Goal: Information Seeking & Learning: Learn about a topic

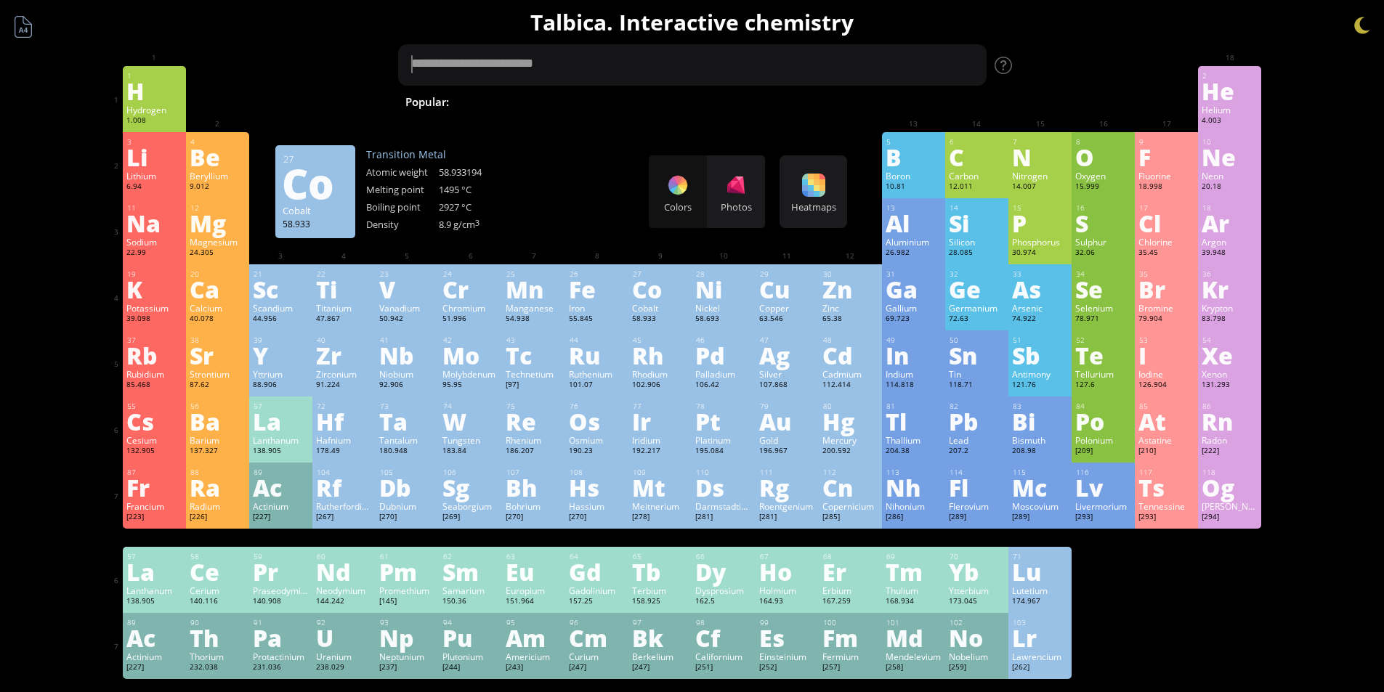
click at [490, 62] on textarea at bounding box center [692, 64] width 589 height 41
click at [611, 62] on textarea at bounding box center [692, 64] width 589 height 41
click at [513, 54] on textarea at bounding box center [692, 64] width 589 height 41
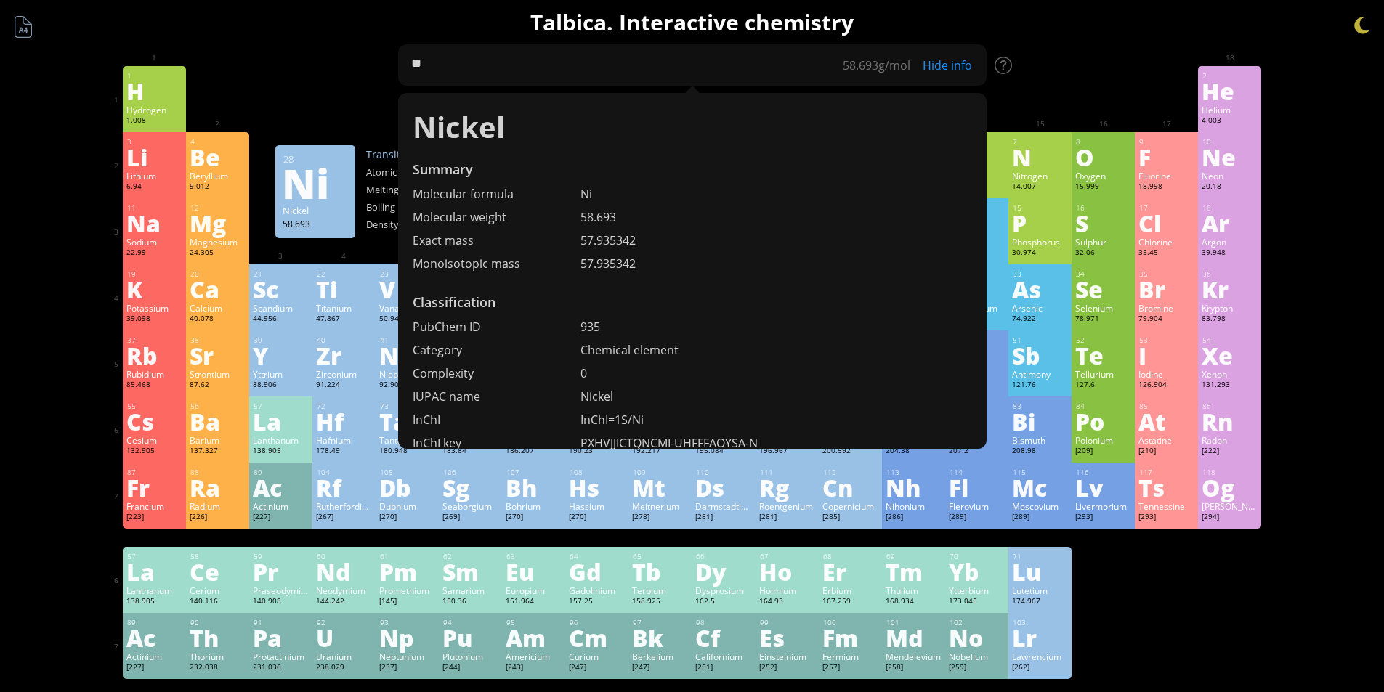
click at [352, 89] on div "1 H Hydrogen 1.008 −1, +1 −1, +1 -259.14 °C -252.87 °C 0.0899 g/l 1s 1 2 He Hel…" at bounding box center [692, 99] width 1139 height 66
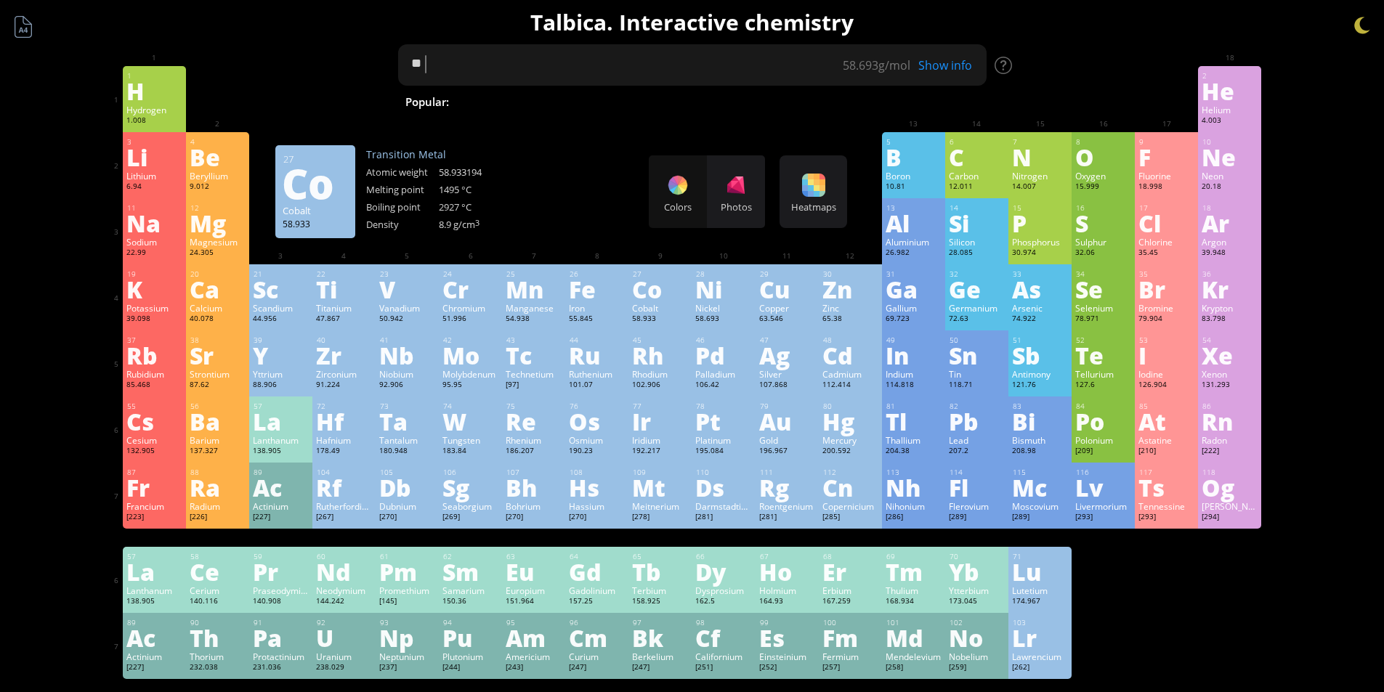
drag, startPoint x: 331, startPoint y: 69, endPoint x: 283, endPoint y: 69, distance: 48.0
click at [291, 69] on div "Summary Molecular formula Molecular weight Exact mass Monoisotopic mass Classif…" at bounding box center [692, 616] width 1177 height 1232
type textarea "****"
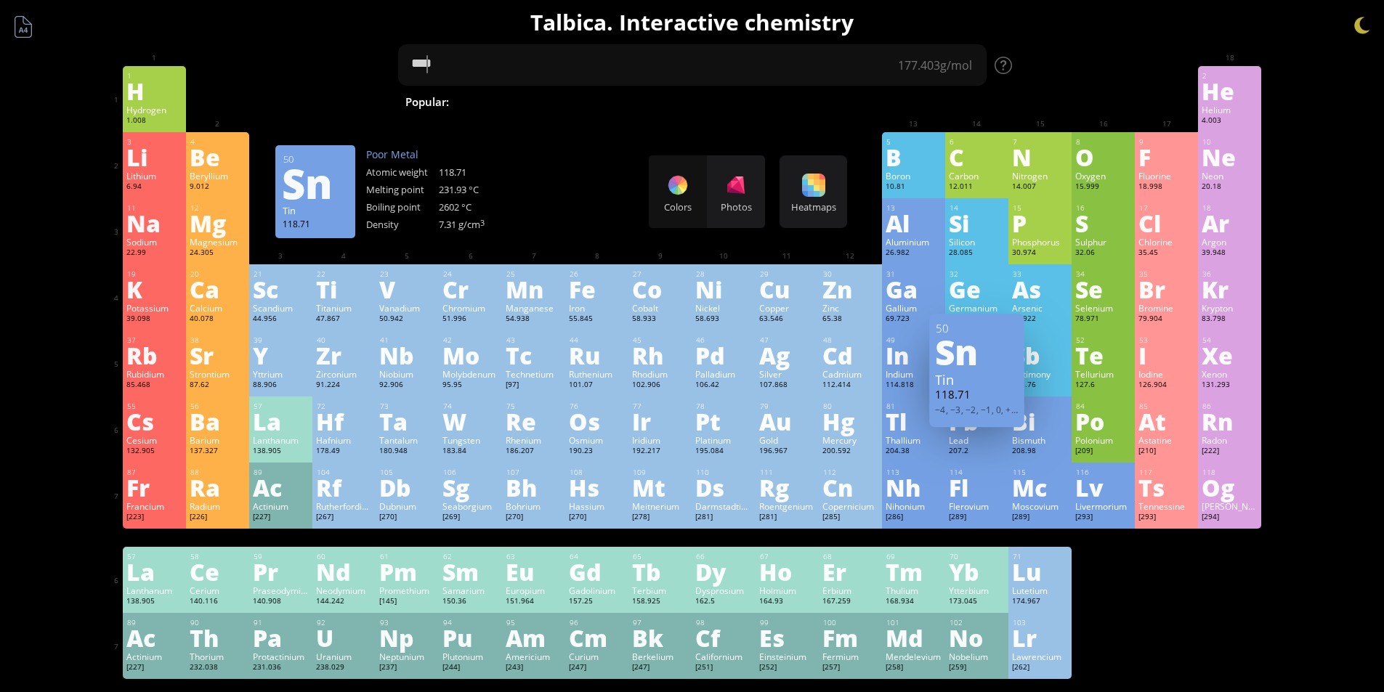
click at [969, 368] on div "Sn" at bounding box center [977, 351] width 84 height 35
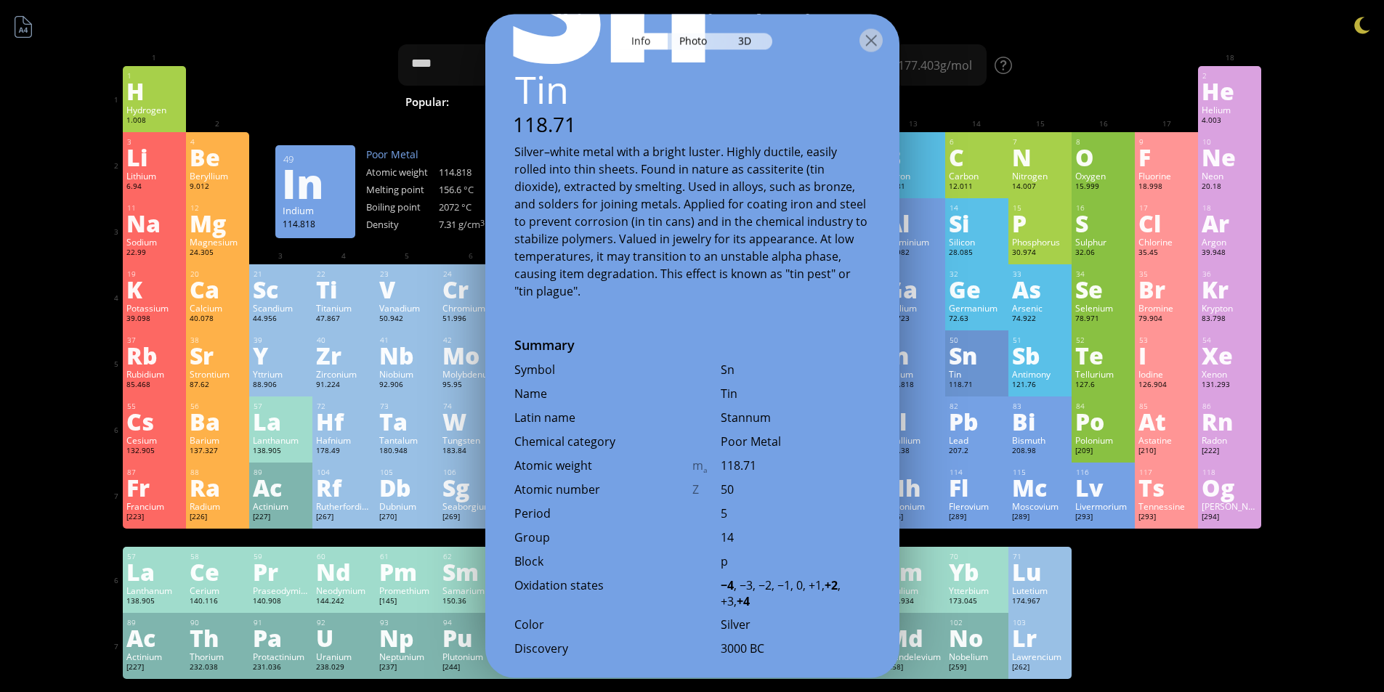
scroll to position [73, 0]
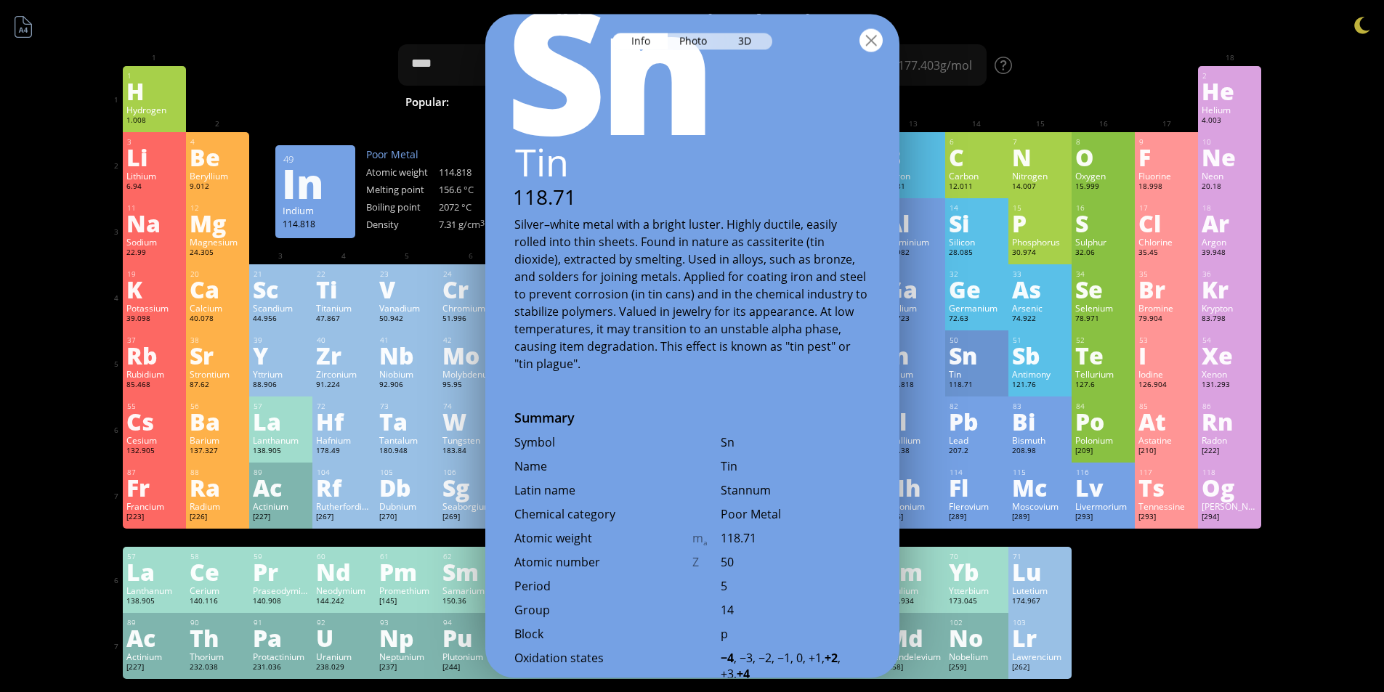
click at [878, 37] on div at bounding box center [871, 39] width 23 height 23
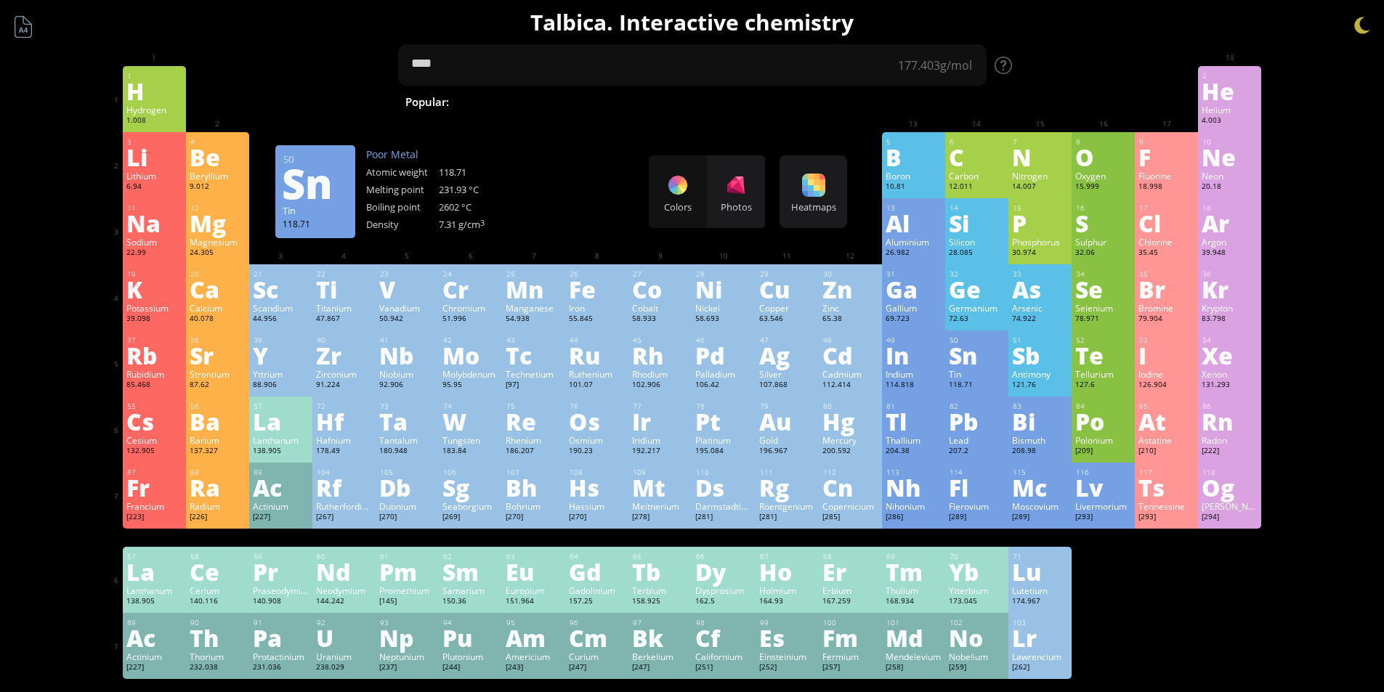
click at [967, 388] on div "118.71" at bounding box center [977, 396] width 84 height 17
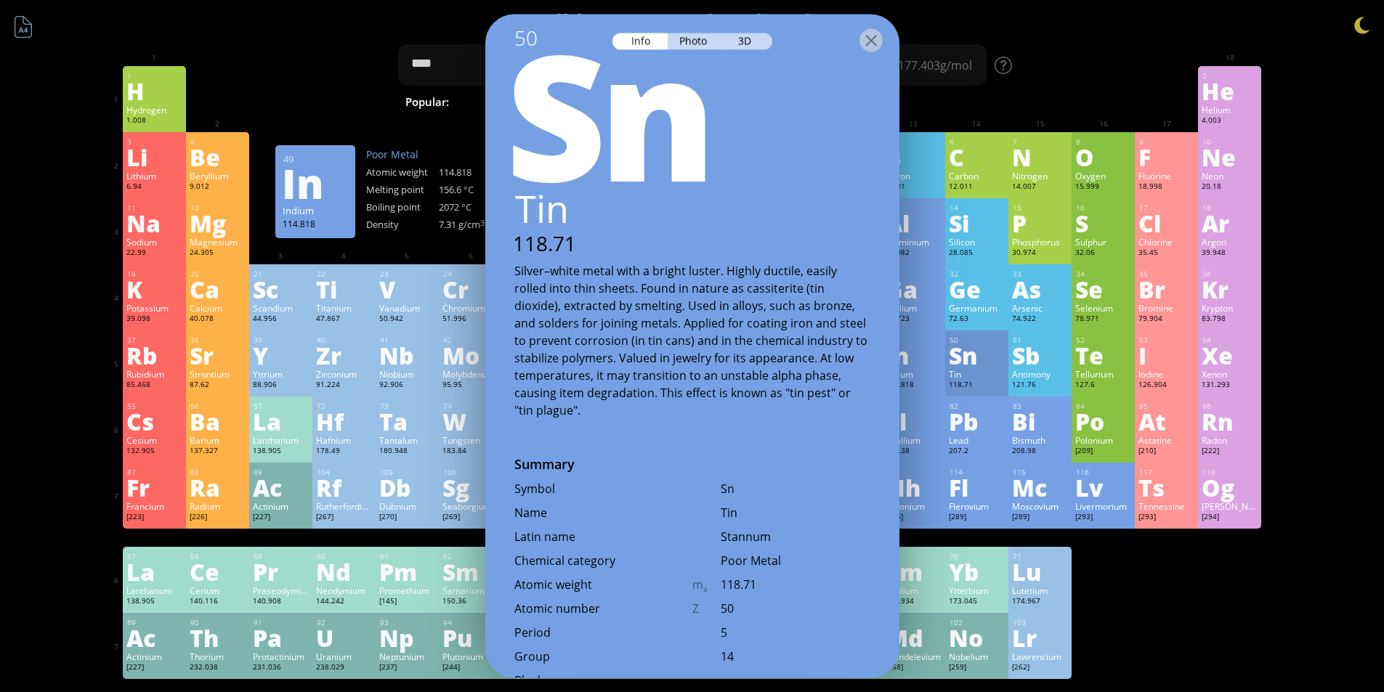
scroll to position [0, 0]
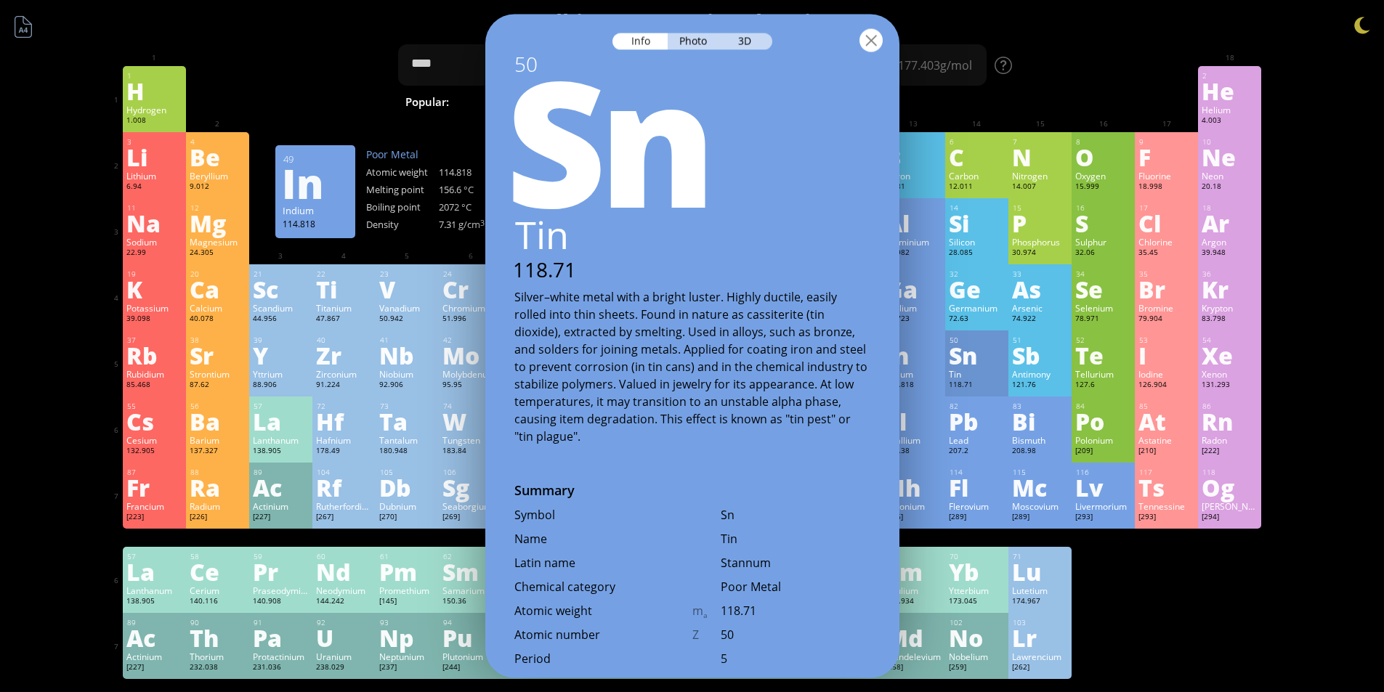
click at [873, 31] on div at bounding box center [871, 39] width 23 height 23
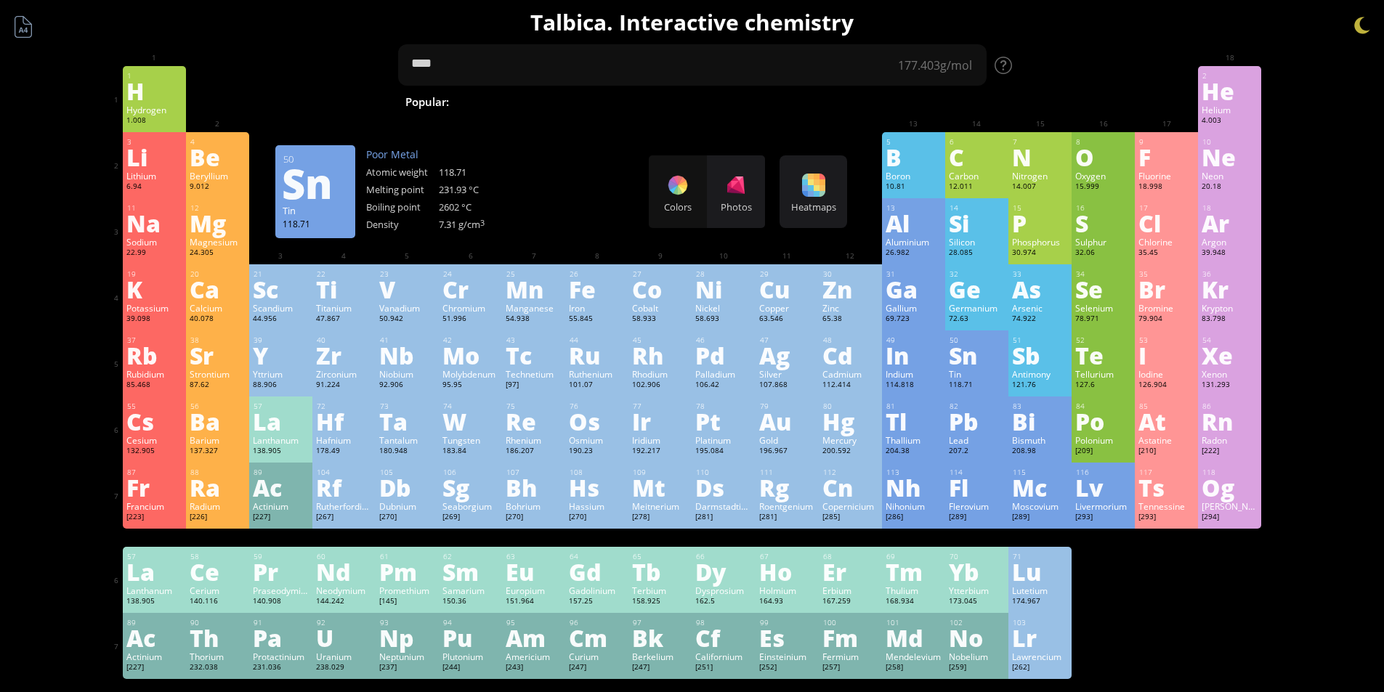
click at [981, 362] on div "Sn" at bounding box center [977, 351] width 84 height 35
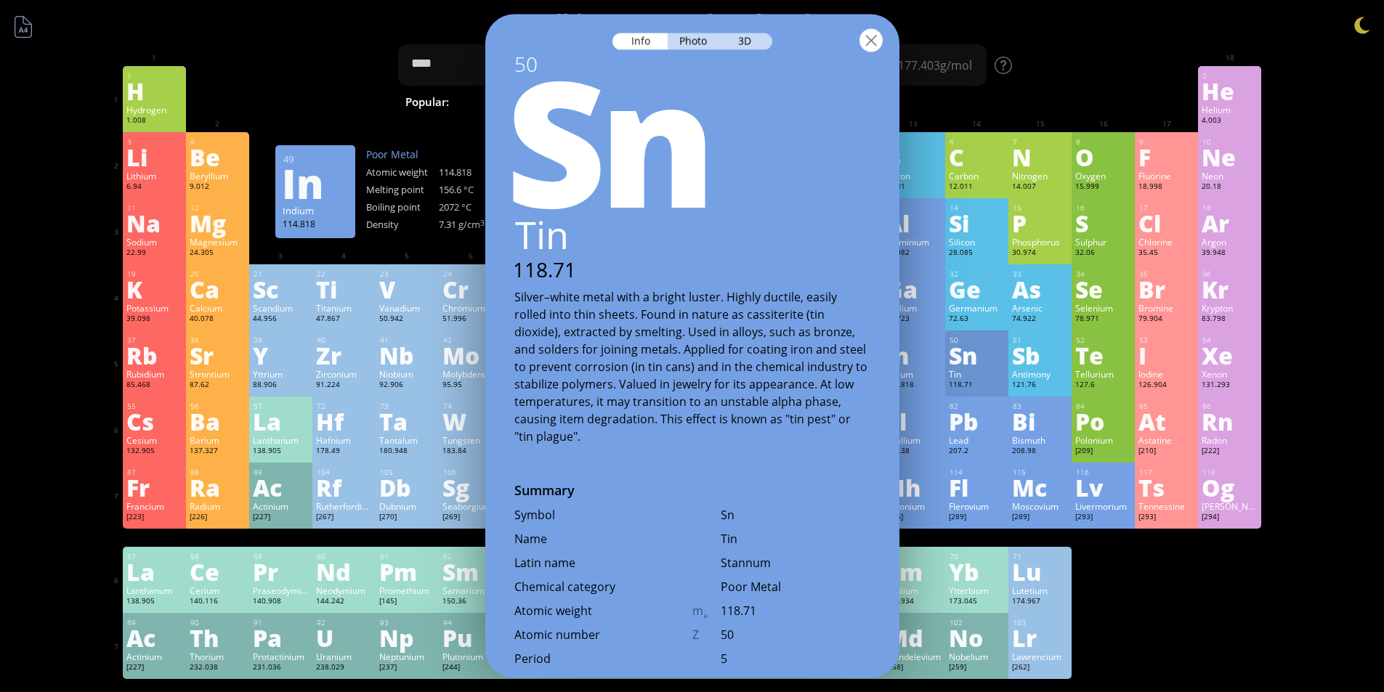
click at [872, 39] on div at bounding box center [871, 39] width 23 height 23
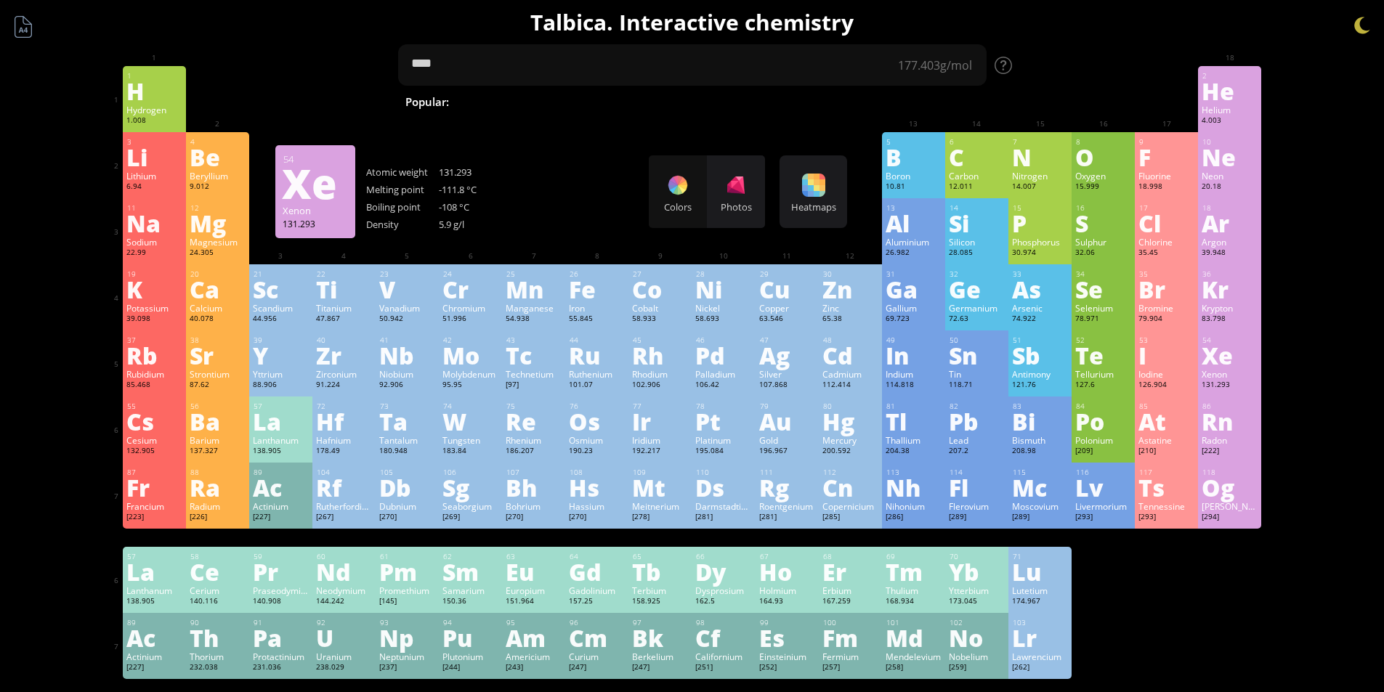
click at [1307, 393] on div "Summary Molecular formula Molecular weight Exact mass Monoisotopic mass Classif…" at bounding box center [692, 616] width 1384 height 1232
click at [1365, 28] on div at bounding box center [1362, 26] width 22 height 22
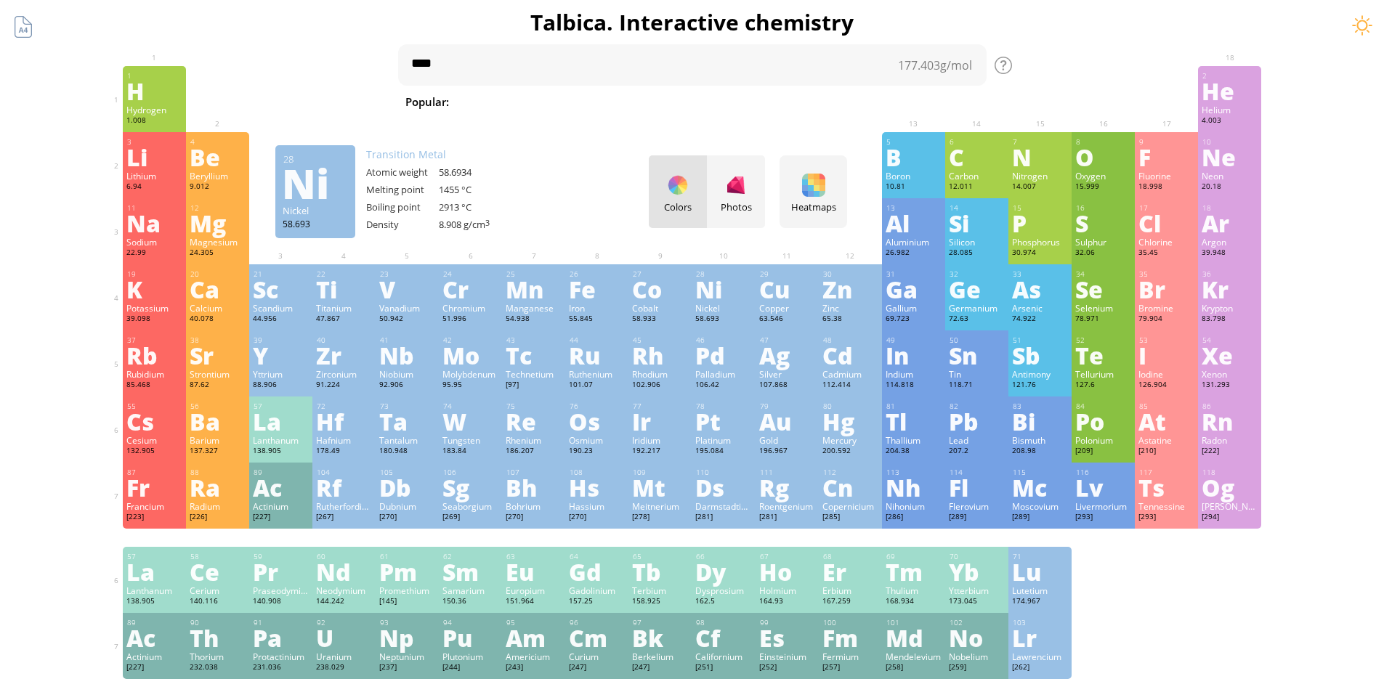
click at [1362, 27] on div at bounding box center [1362, 26] width 22 height 22
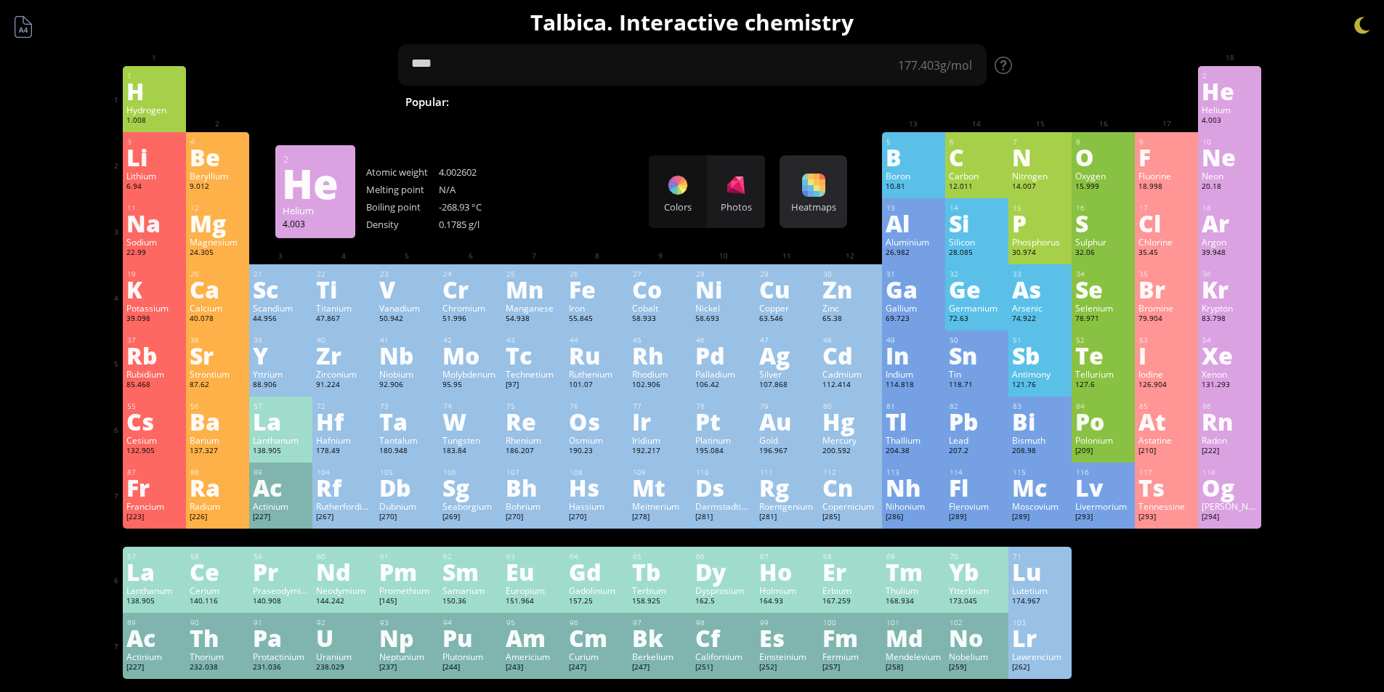
click at [816, 201] on div "Heatmaps" at bounding box center [813, 207] width 60 height 13
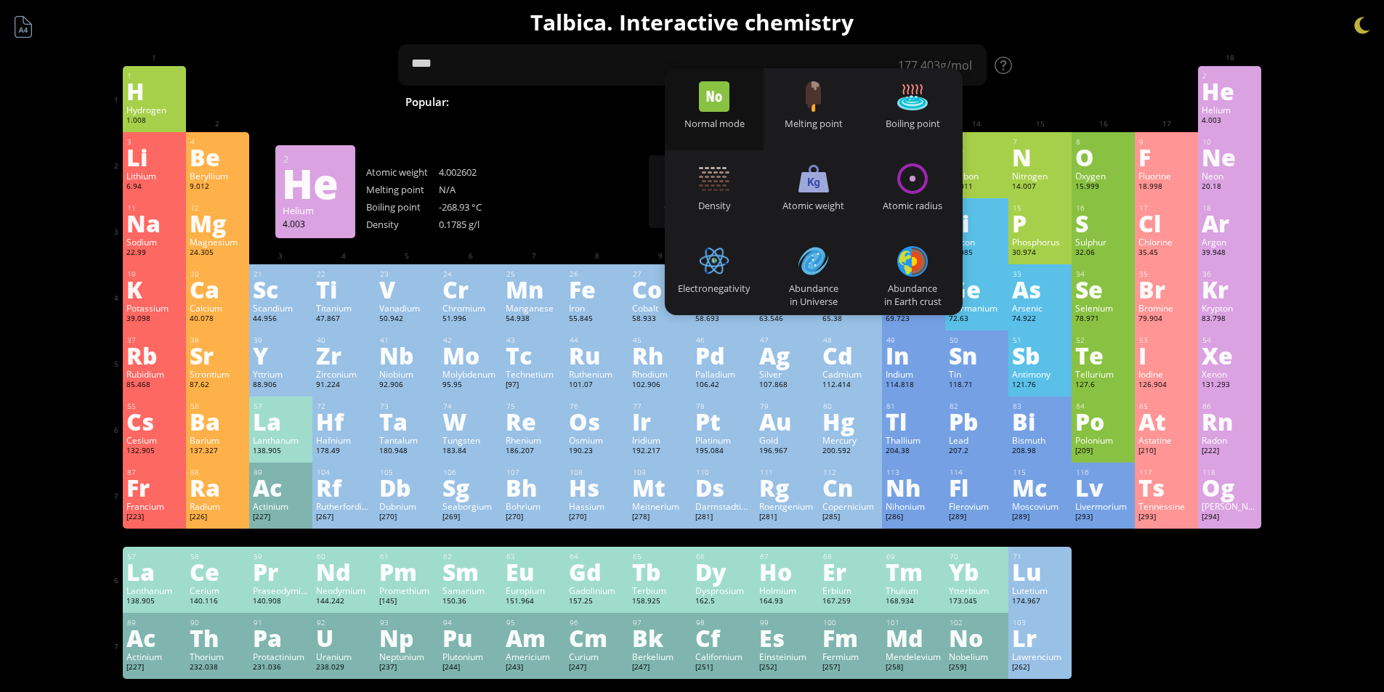
click at [1099, 58] on div "Summary Molecular formula Molecular weight Exact mass Monoisotopic mass Classif…" at bounding box center [692, 616] width 1177 height 1232
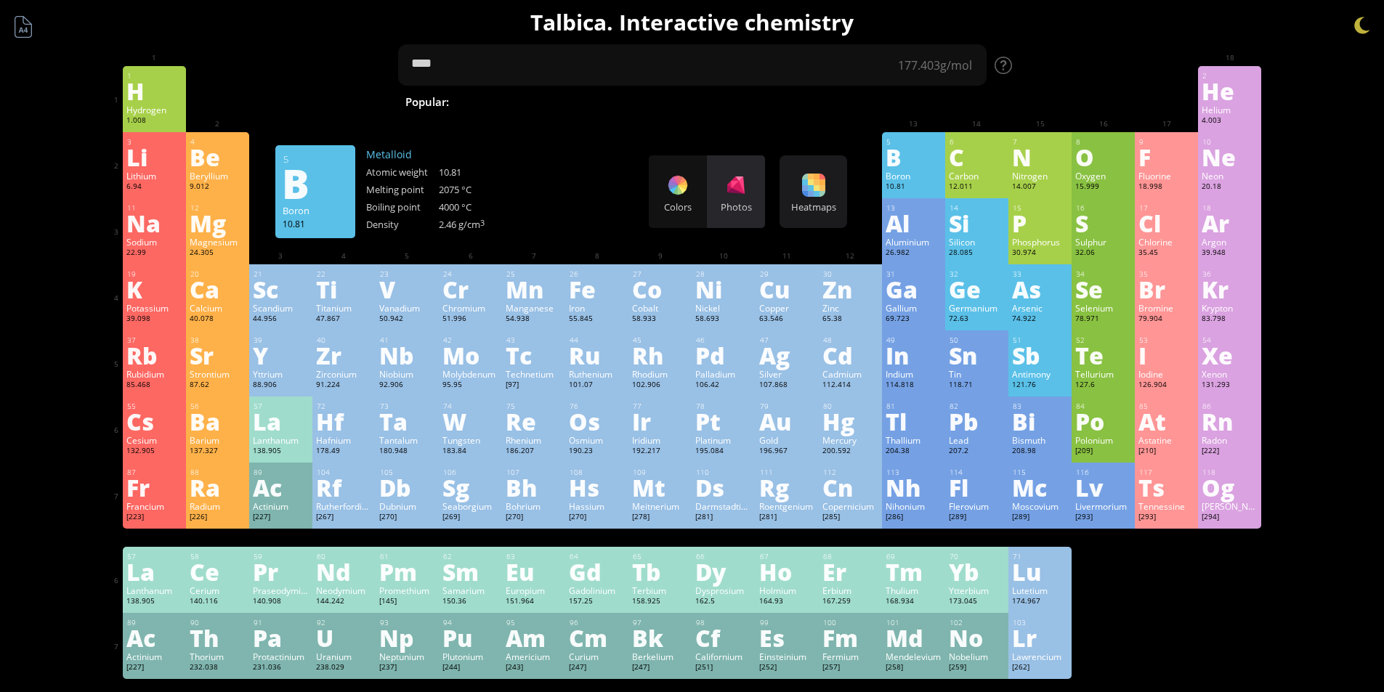
click at [748, 189] on div at bounding box center [735, 185] width 23 height 23
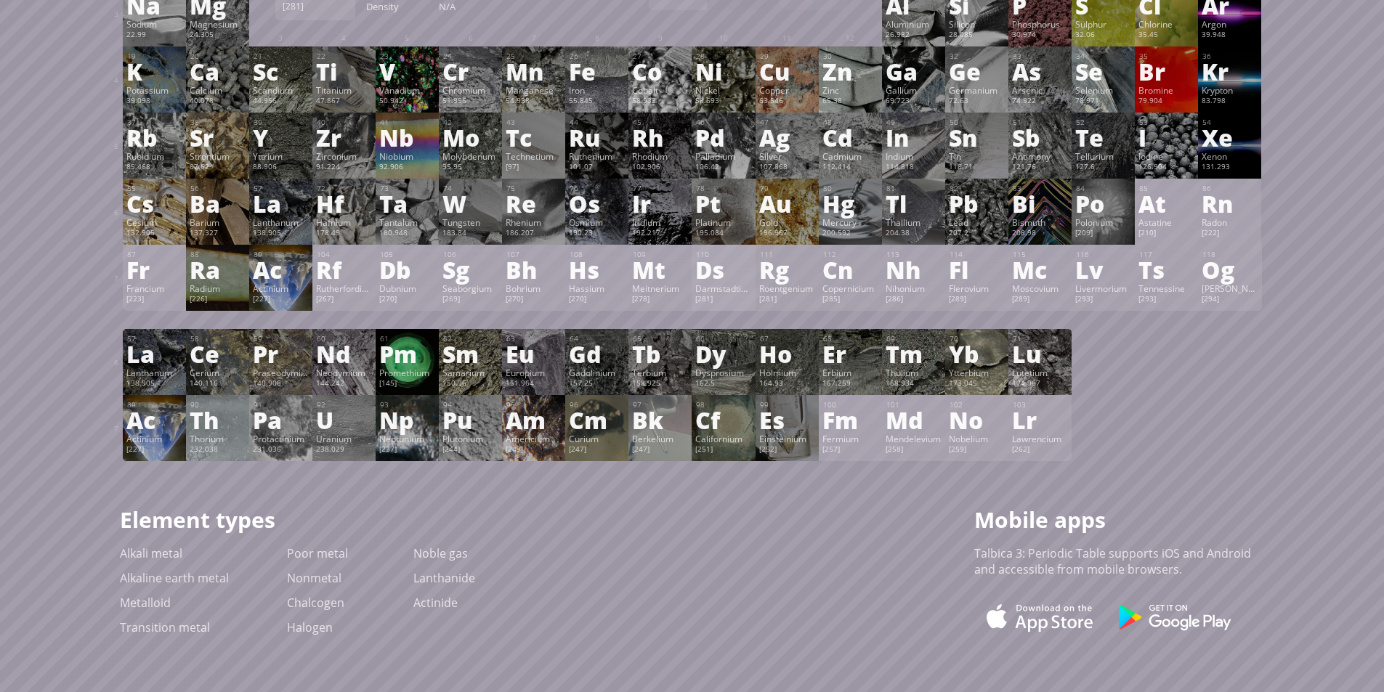
scroll to position [145, 0]
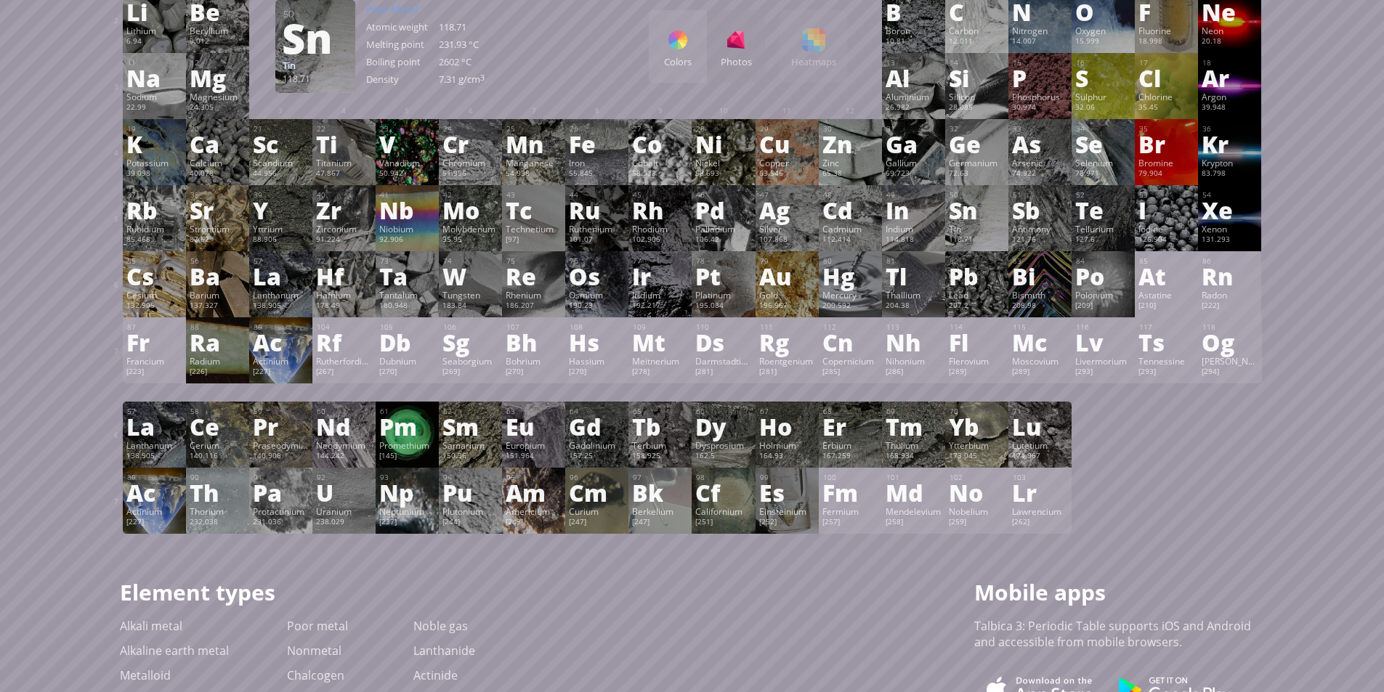
click at [987, 203] on div "Sn" at bounding box center [977, 205] width 84 height 35
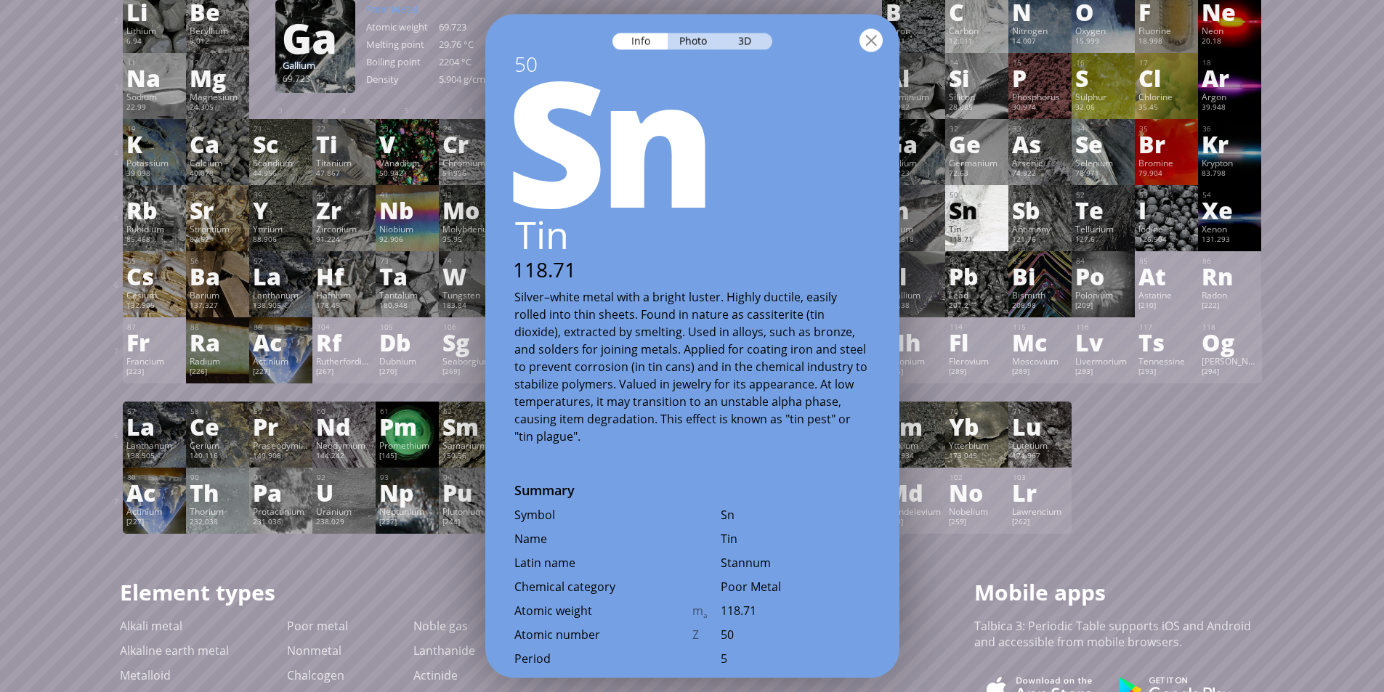
click at [867, 41] on div at bounding box center [871, 39] width 23 height 23
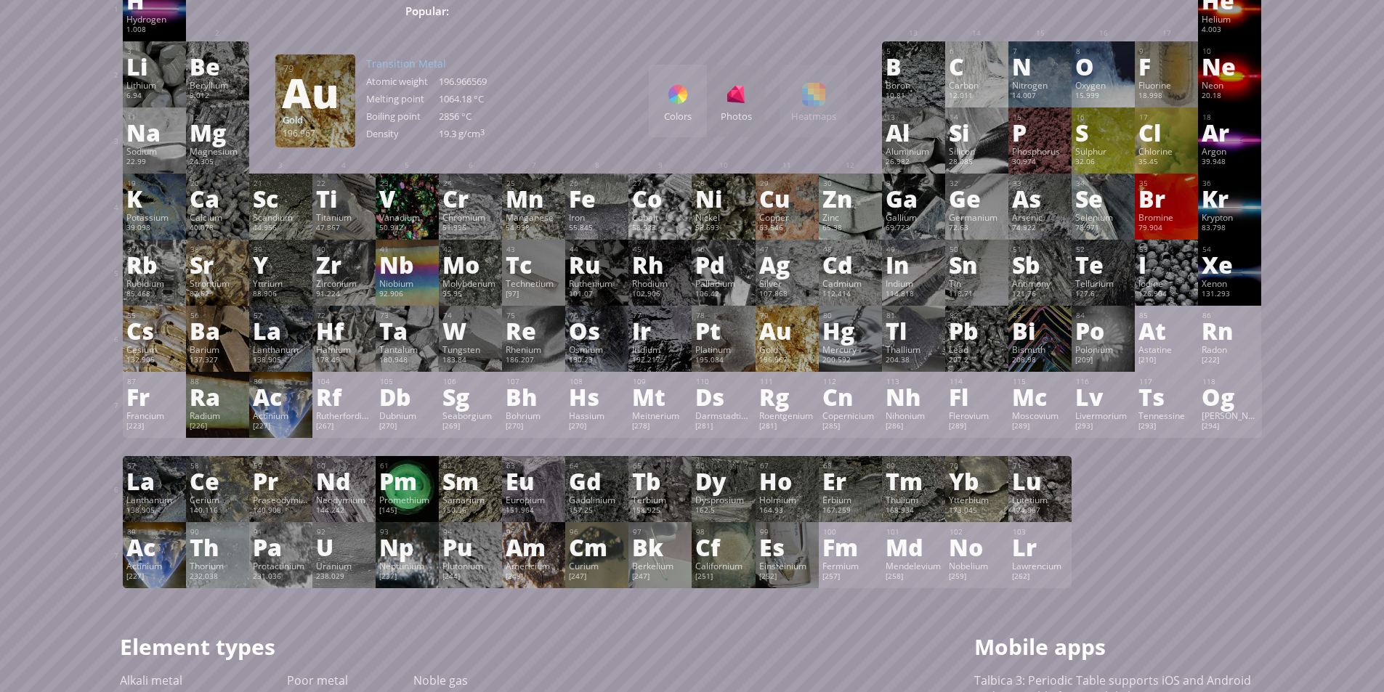
scroll to position [0, 0]
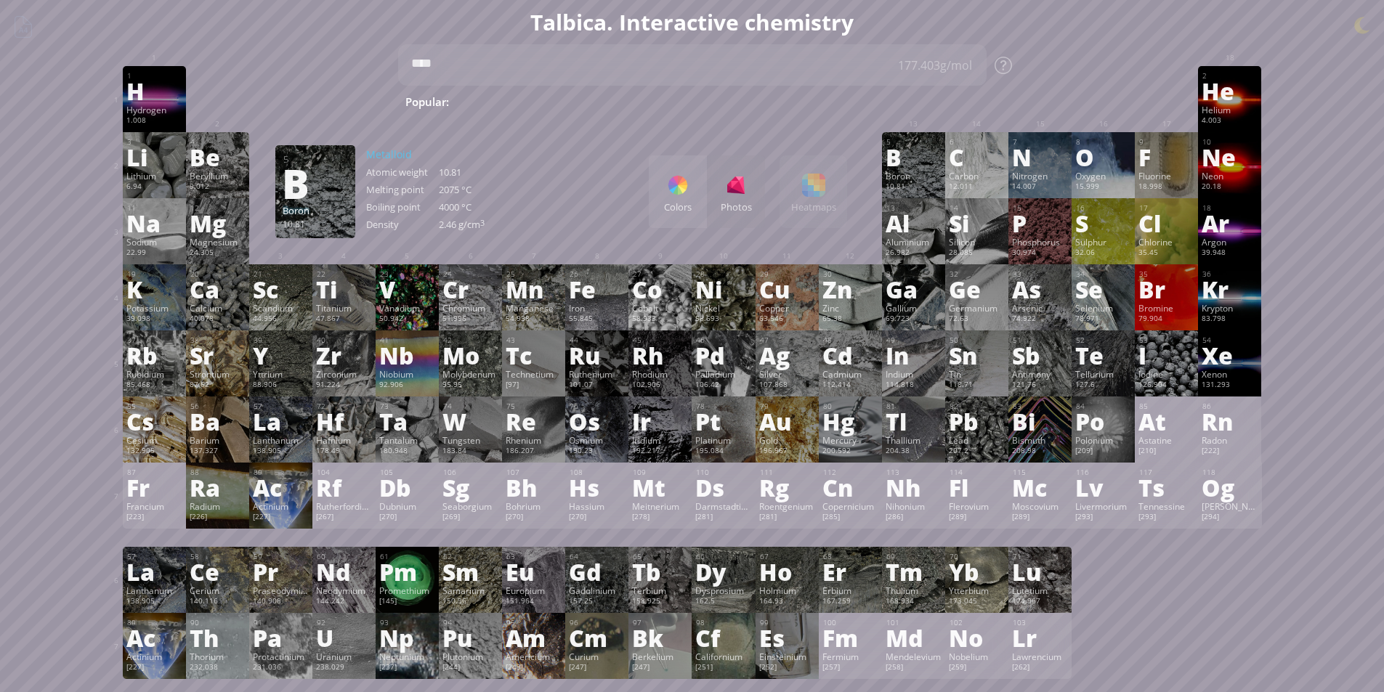
click at [736, 190] on div "Colors Photos" at bounding box center [707, 191] width 116 height 73
click at [666, 195] on div "Colors" at bounding box center [678, 191] width 58 height 73
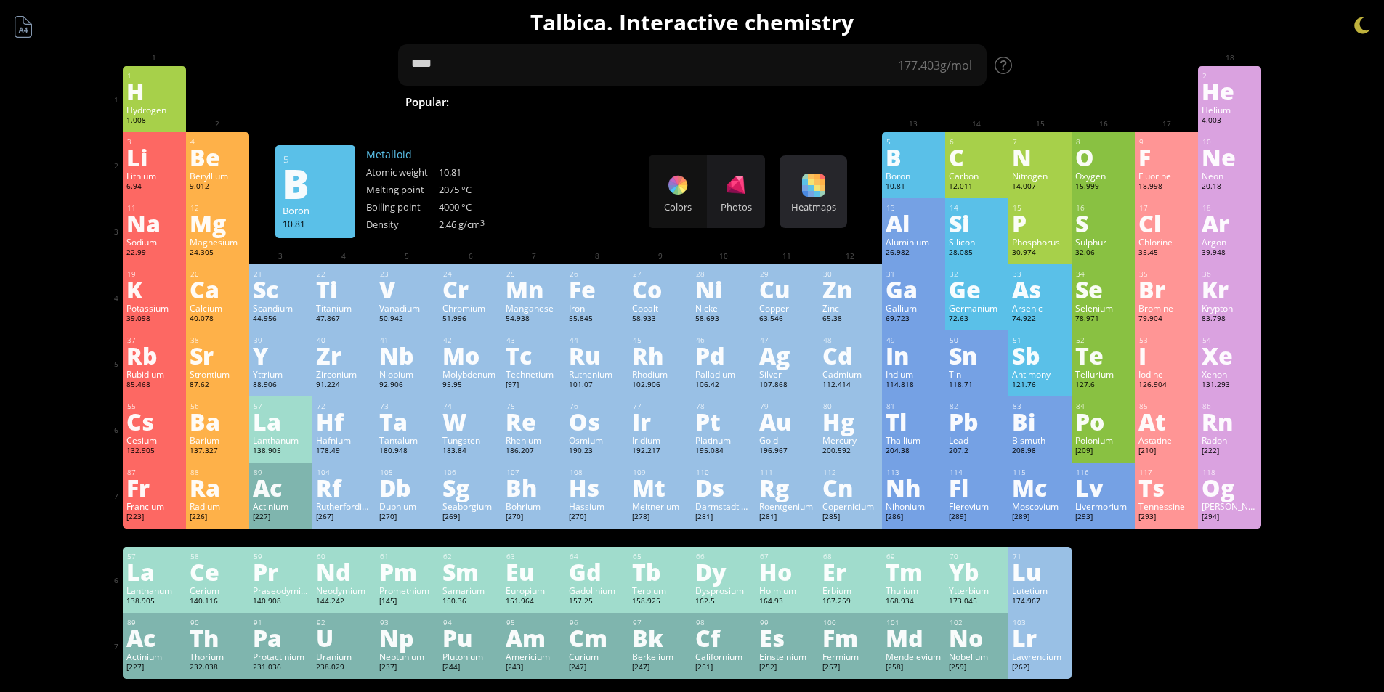
click at [815, 200] on div "Heatmaps Heatmaps Normal mode Melting point Boiling point Density Atomic weight…" at bounding box center [814, 191] width 68 height 73
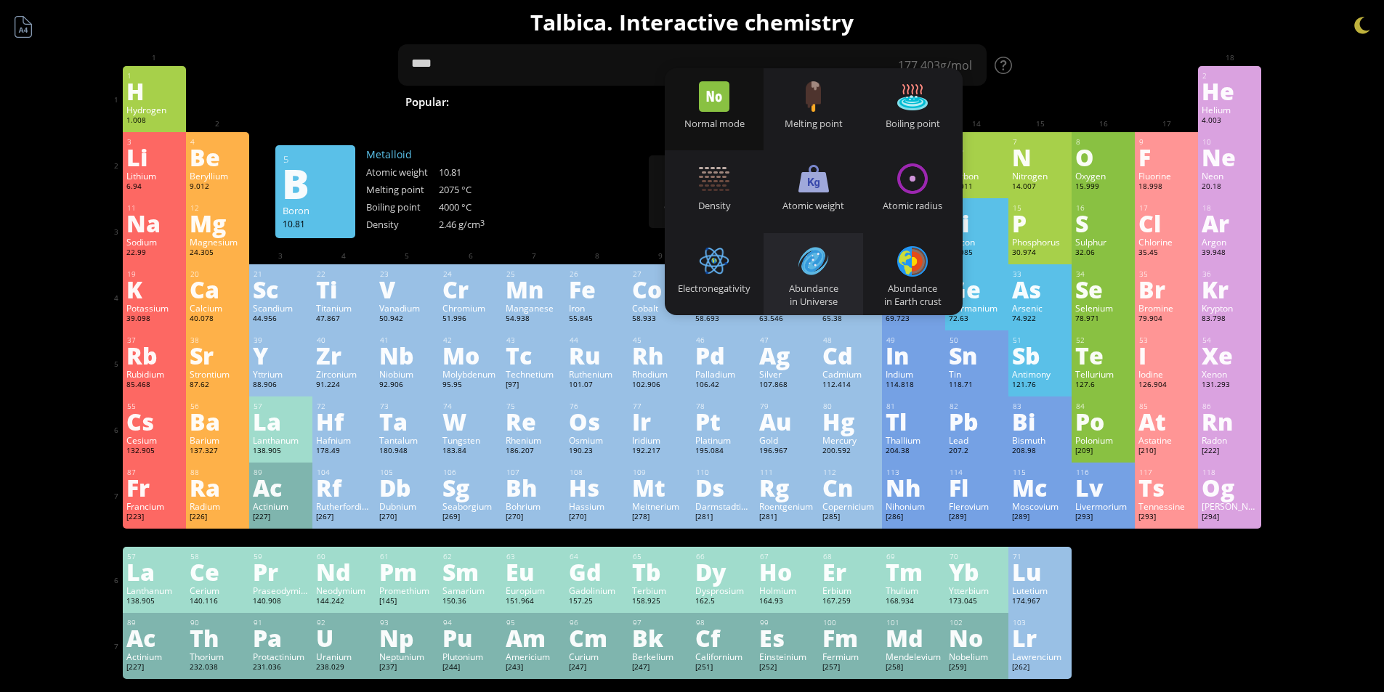
click at [829, 251] on div at bounding box center [814, 261] width 31 height 31
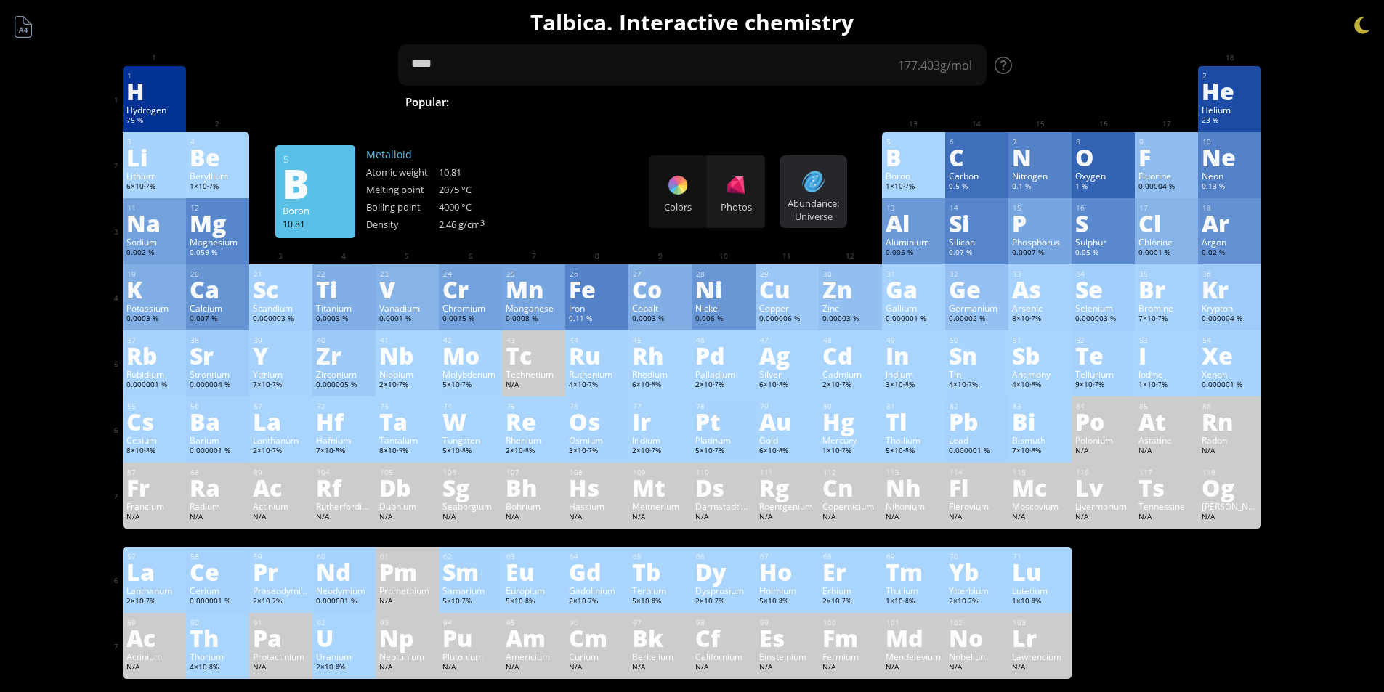
click at [816, 196] on div "Abundance: Universe Heatmaps Normal mode Melting point Boiling point Density At…" at bounding box center [814, 191] width 68 height 73
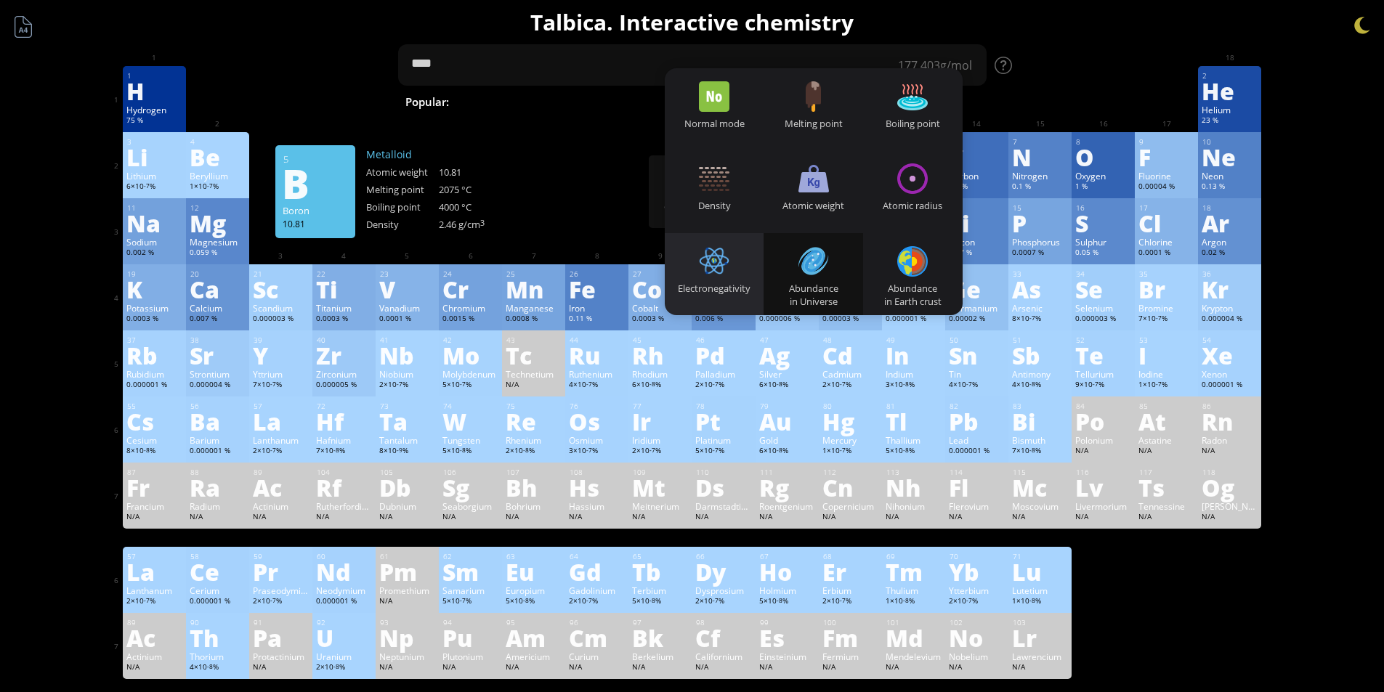
click at [730, 262] on div at bounding box center [714, 261] width 31 height 31
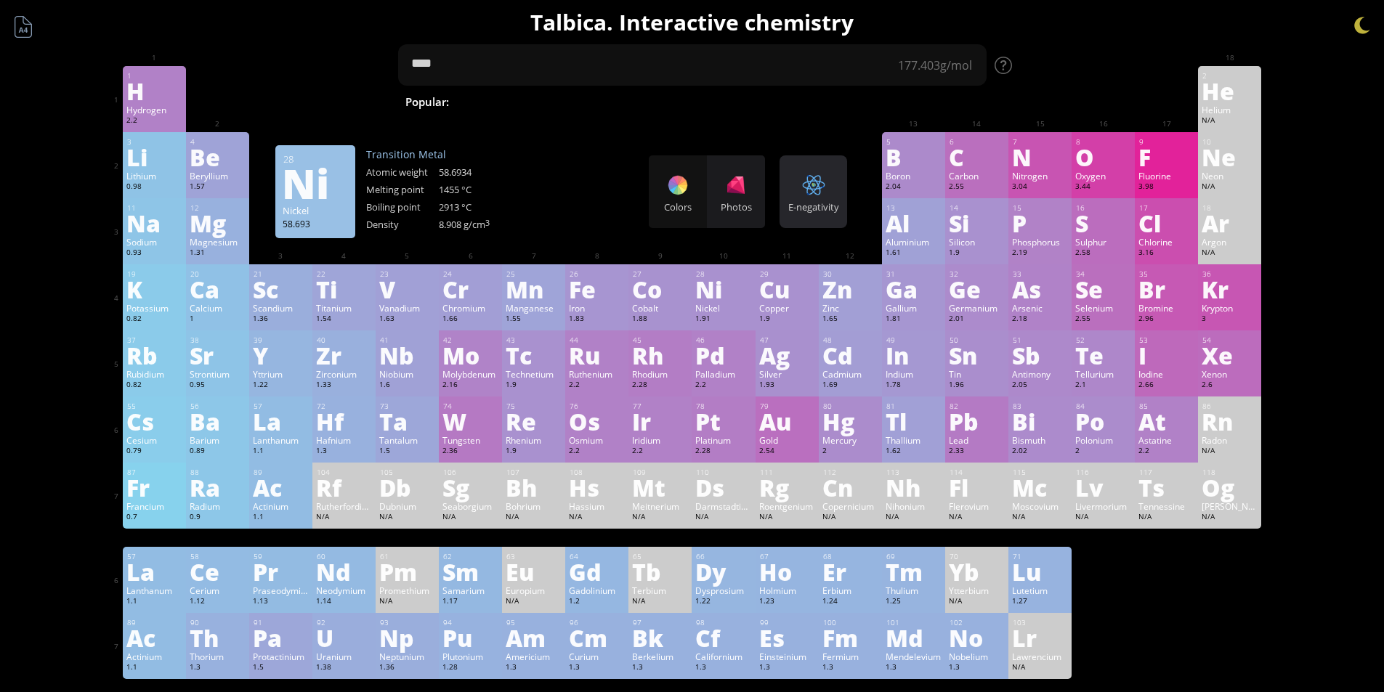
click at [828, 200] on div "E-negativity Heatmaps Normal mode Melting point Boiling point Density Atomic we…" at bounding box center [814, 191] width 68 height 73
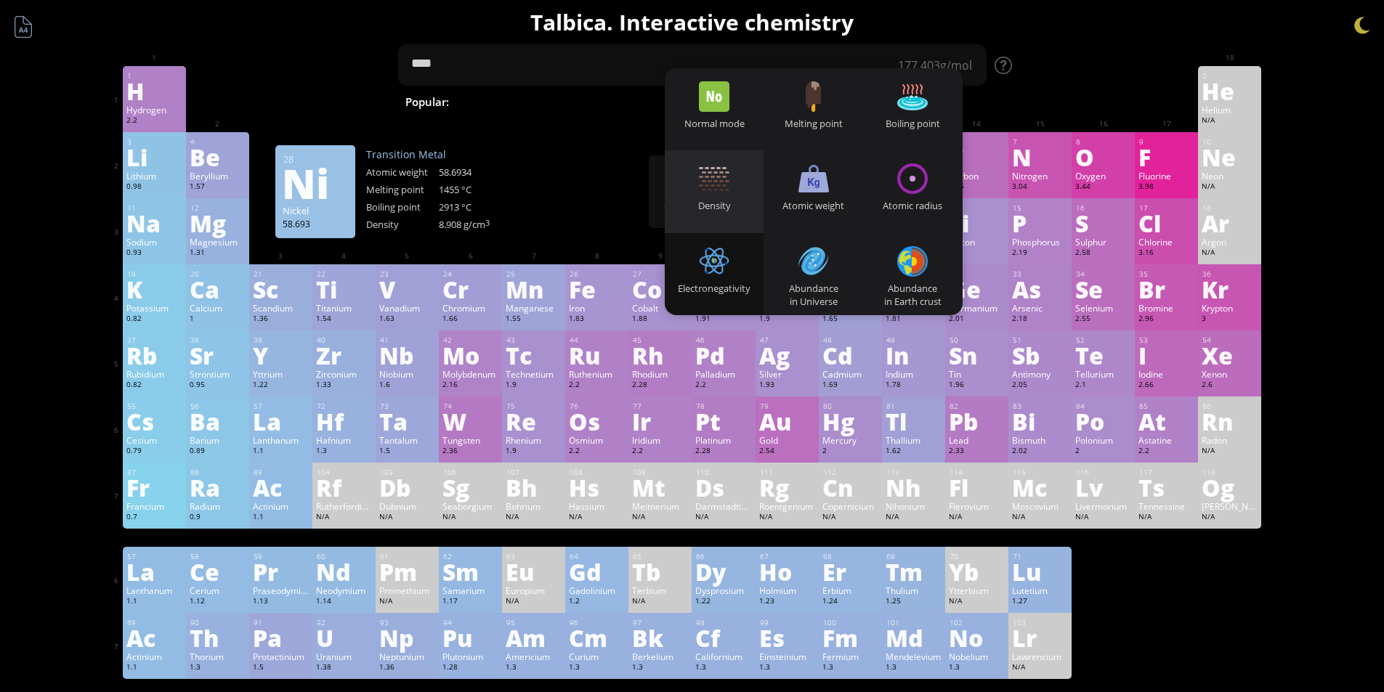
click at [716, 206] on div "Density" at bounding box center [715, 205] width 100 height 13
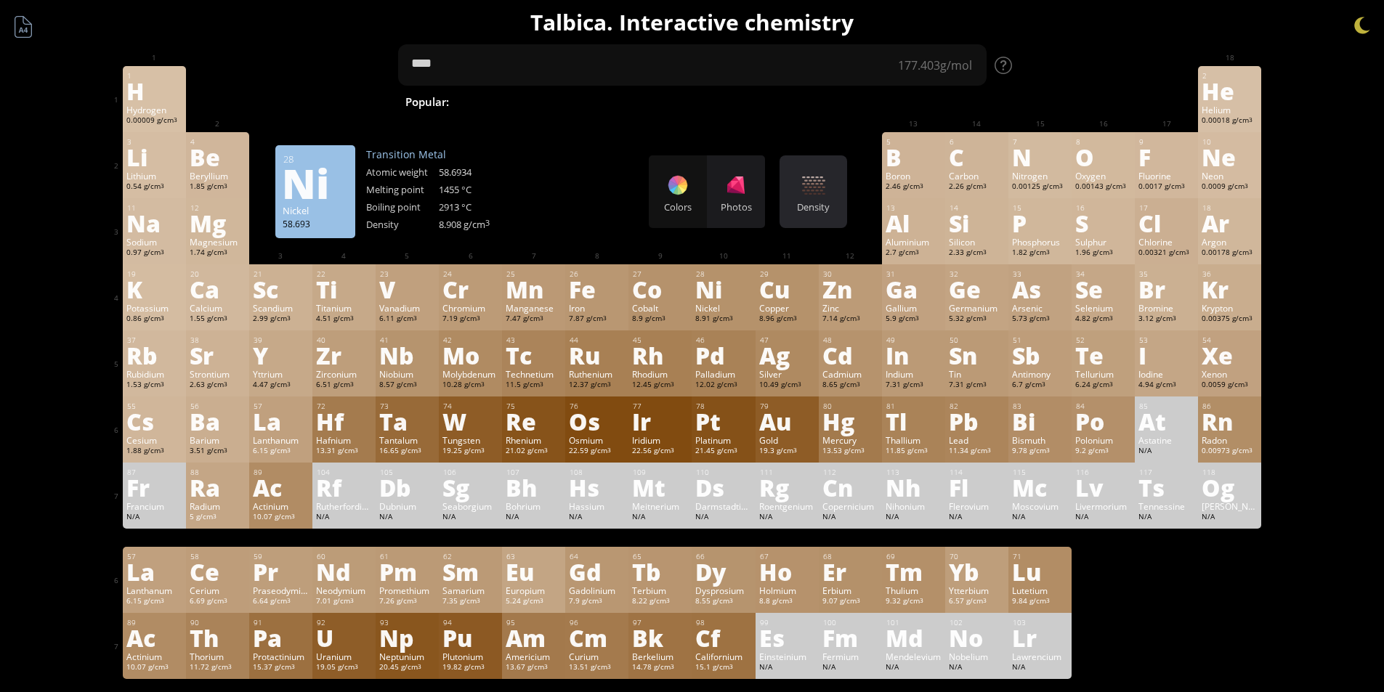
click at [814, 193] on div at bounding box center [813, 185] width 23 height 23
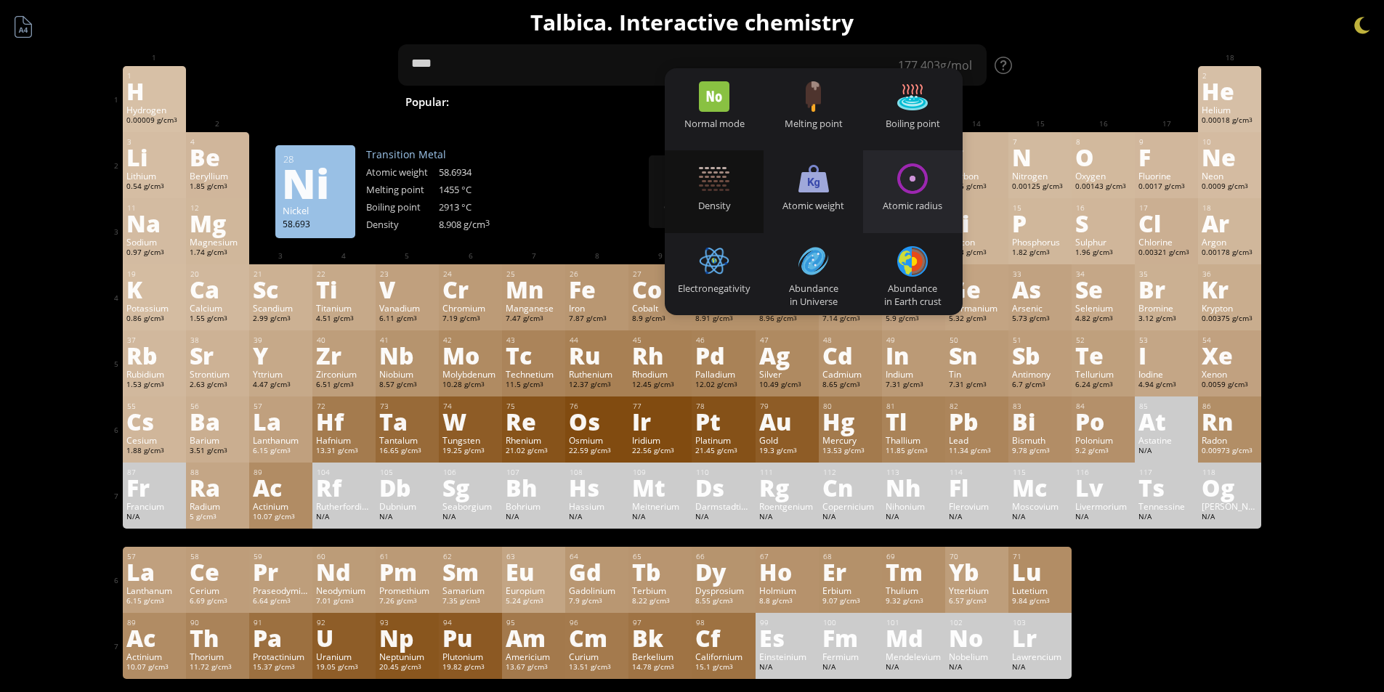
click at [918, 199] on div "Atomic radius" at bounding box center [913, 205] width 100 height 13
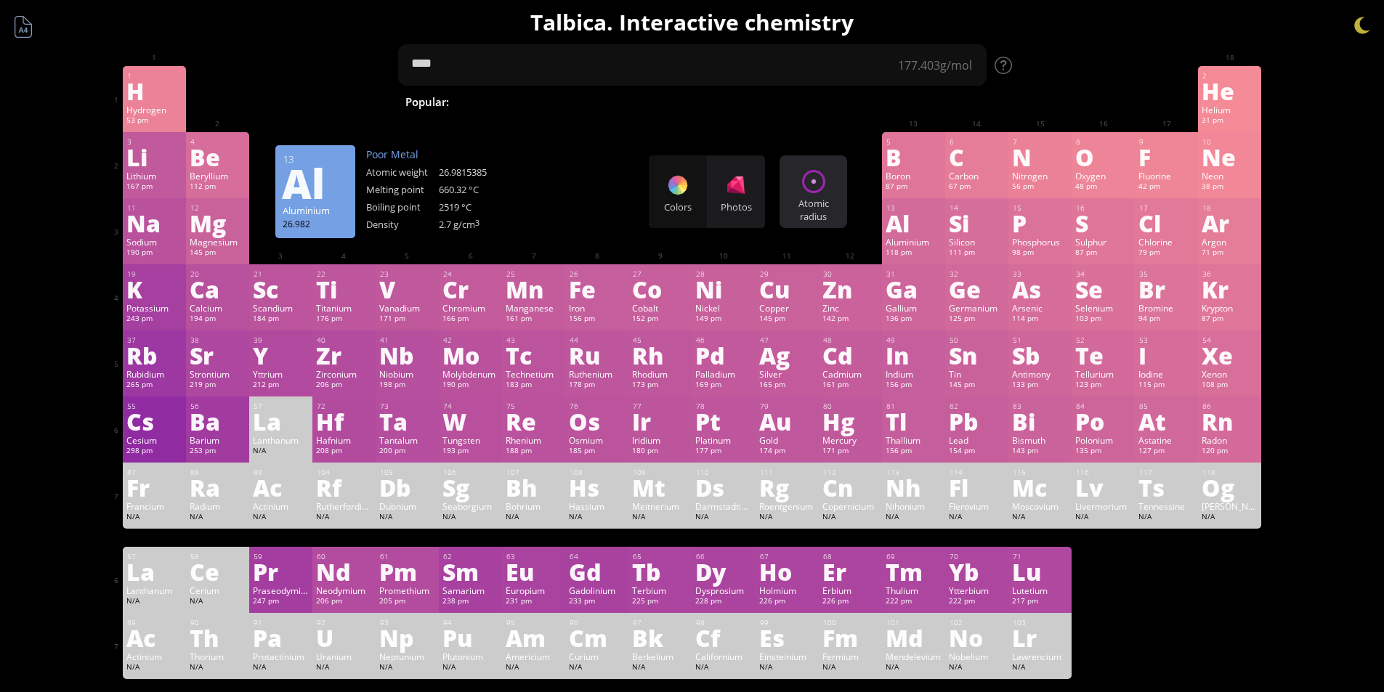
drag, startPoint x: 814, startPoint y: 179, endPoint x: 818, endPoint y: 203, distance: 23.7
click at [815, 179] on div at bounding box center [813, 181] width 23 height 23
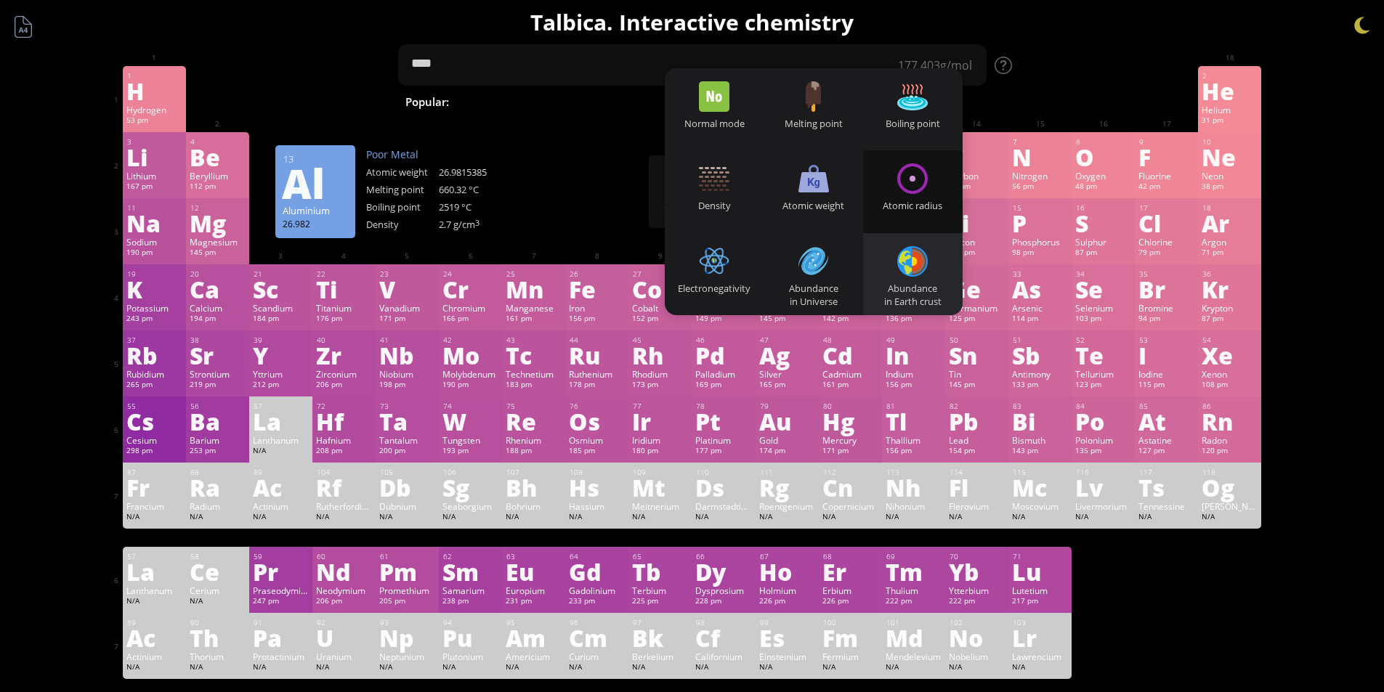
click at [915, 259] on div at bounding box center [912, 261] width 31 height 31
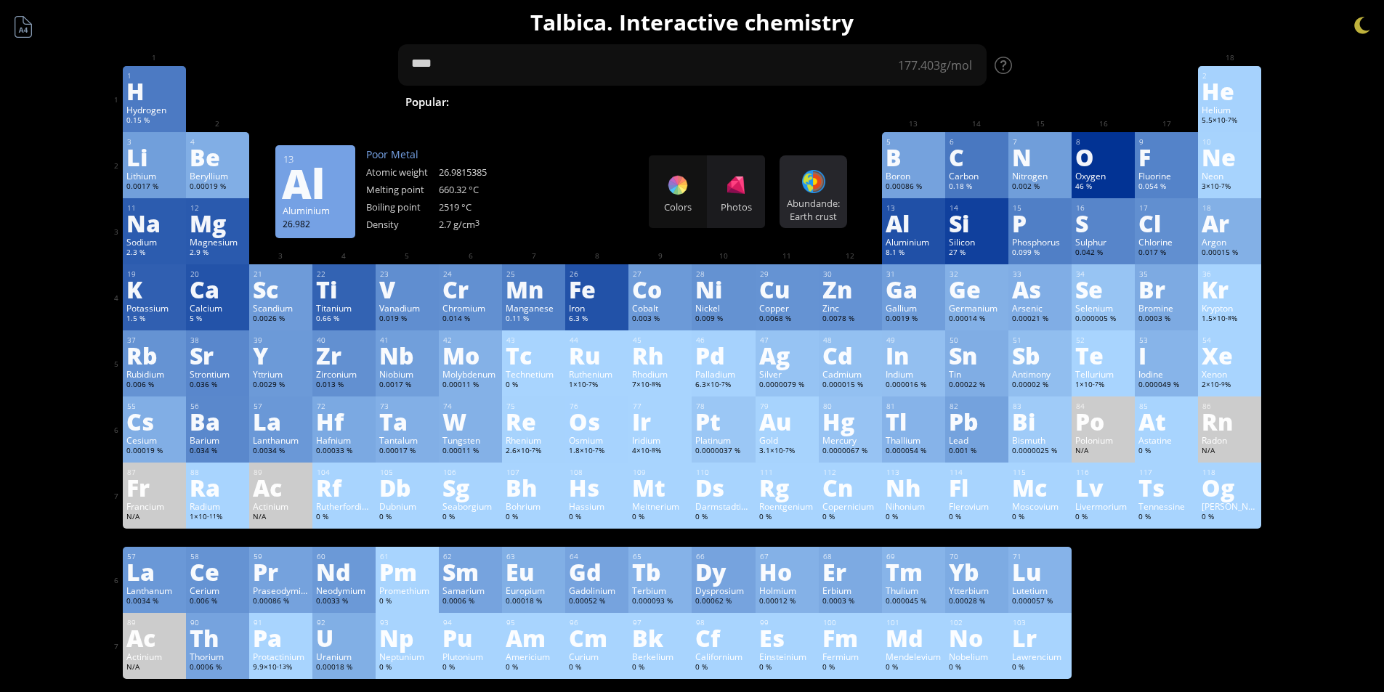
click at [820, 187] on div at bounding box center [813, 181] width 23 height 23
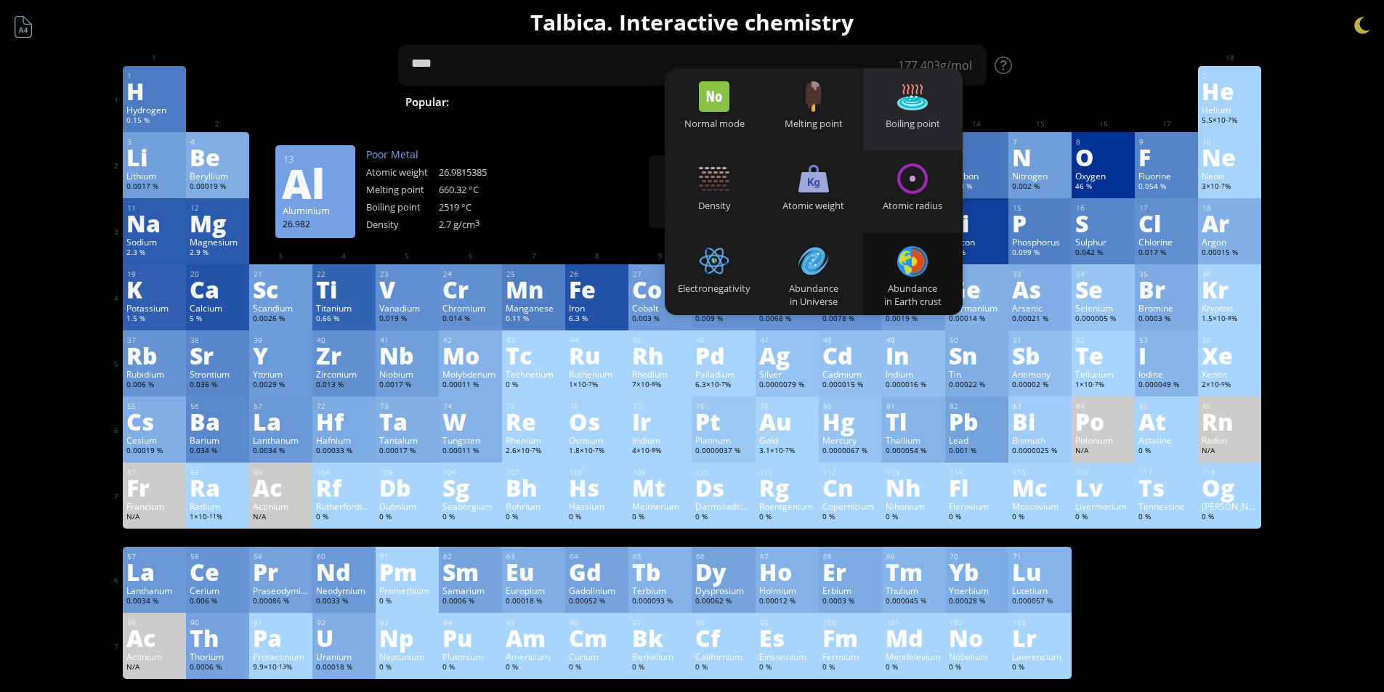
click at [917, 107] on div at bounding box center [912, 96] width 31 height 31
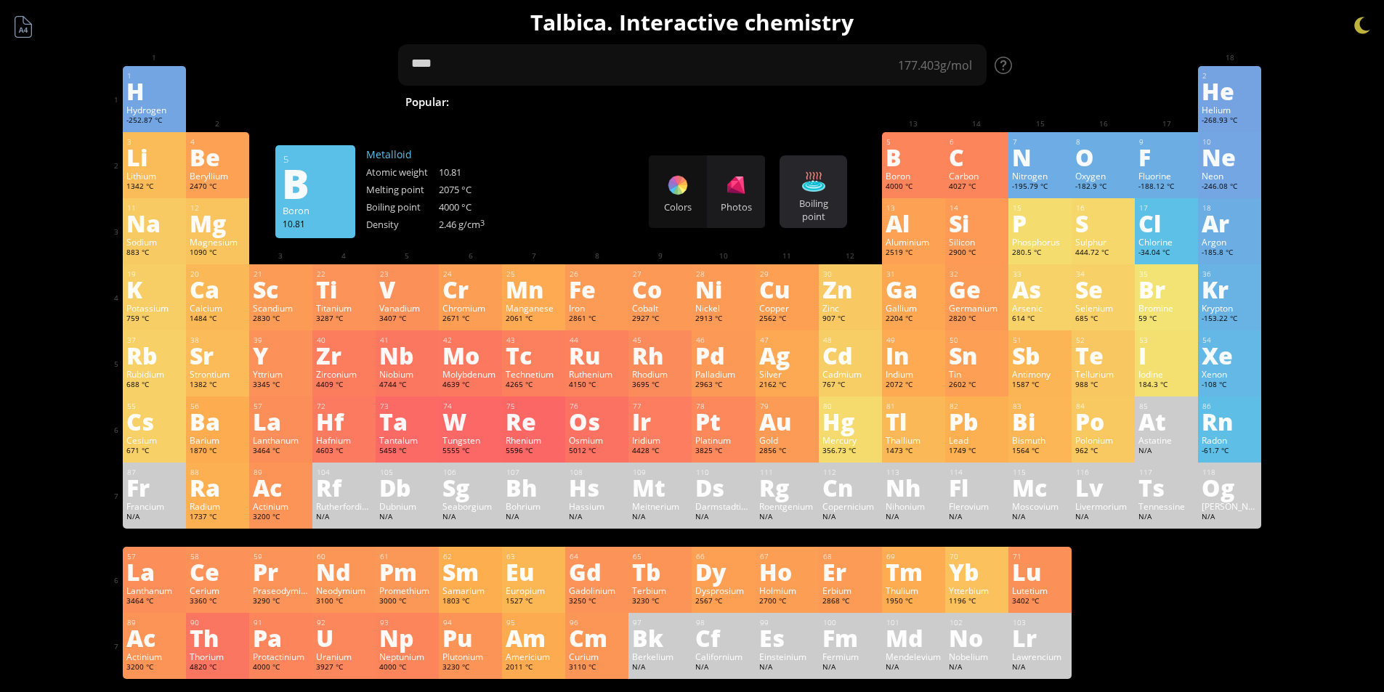
click at [820, 178] on div at bounding box center [813, 181] width 23 height 23
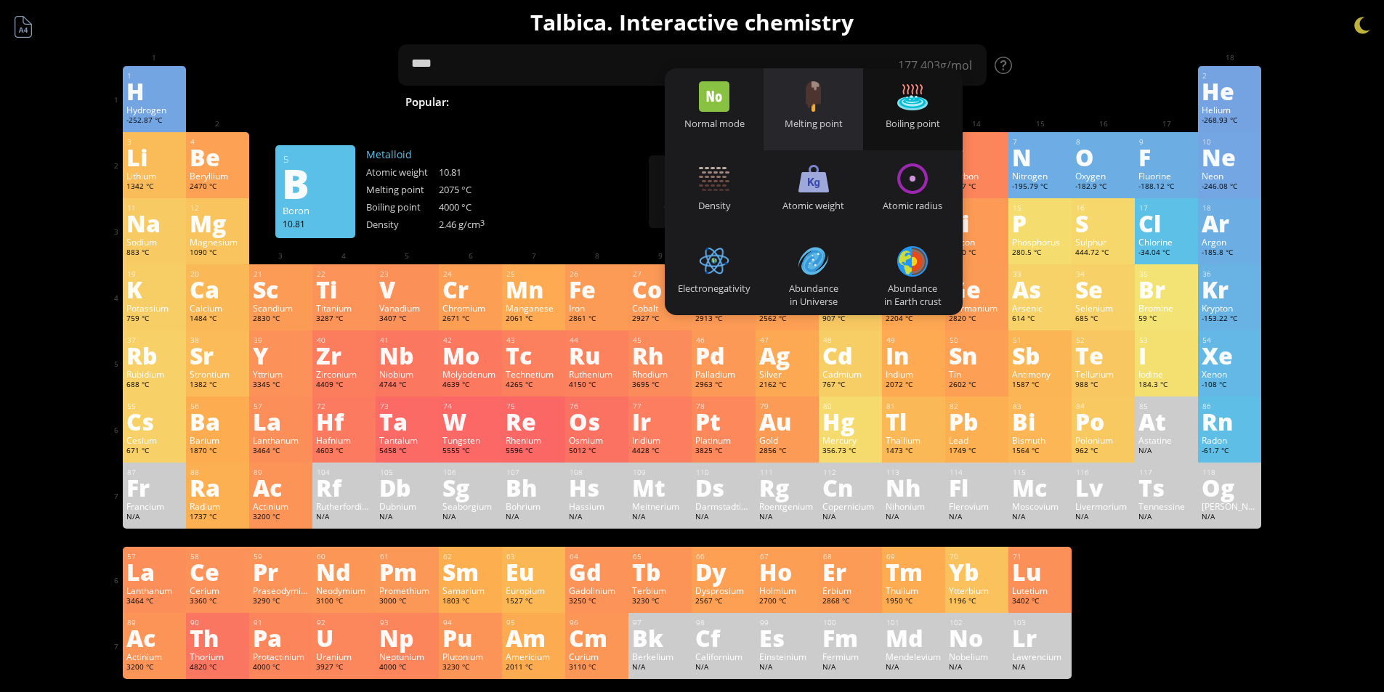
click at [807, 129] on div "Melting point" at bounding box center [814, 123] width 100 height 13
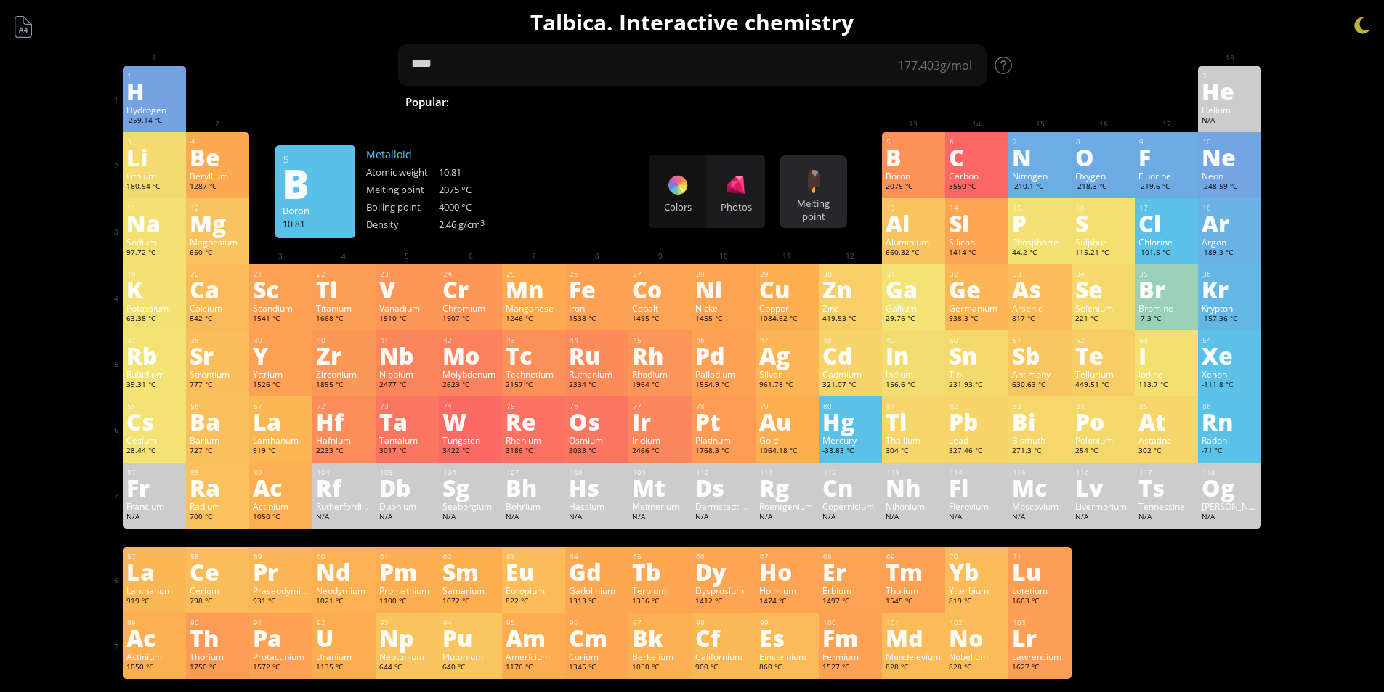
click at [795, 193] on div "Melting point Heatmaps Normal mode Melting point Boiling point Density Atomic w…" at bounding box center [814, 191] width 68 height 73
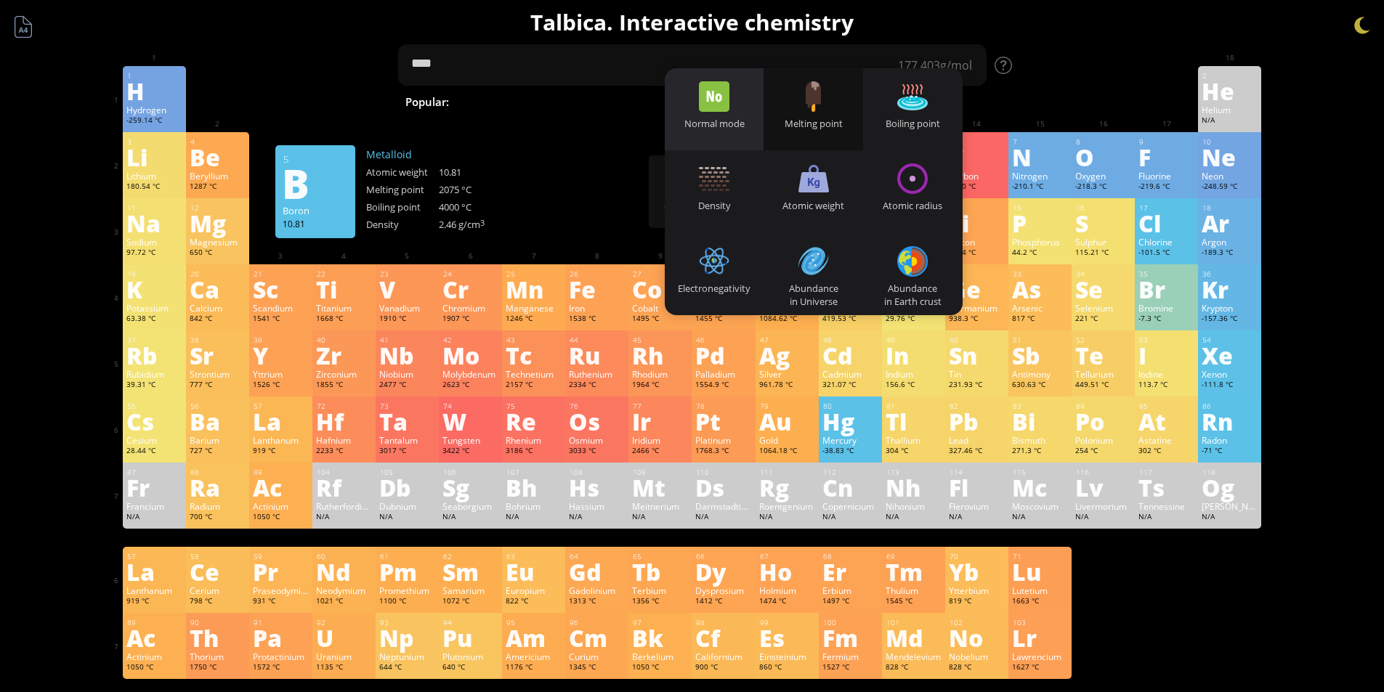
click at [748, 116] on div "Normal mode" at bounding box center [715, 109] width 100 height 82
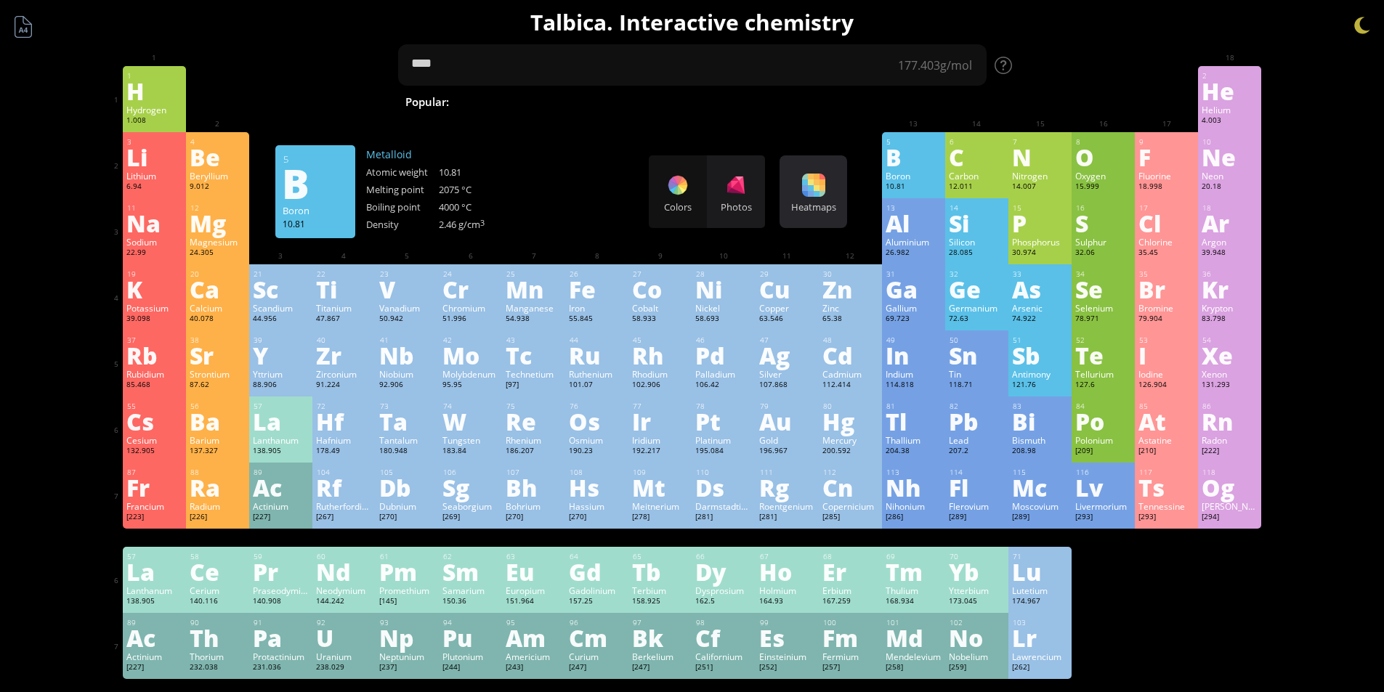
click at [802, 184] on div "Heatmaps Heatmaps Normal mode Melting point Boiling point Density Atomic weight…" at bounding box center [814, 191] width 68 height 73
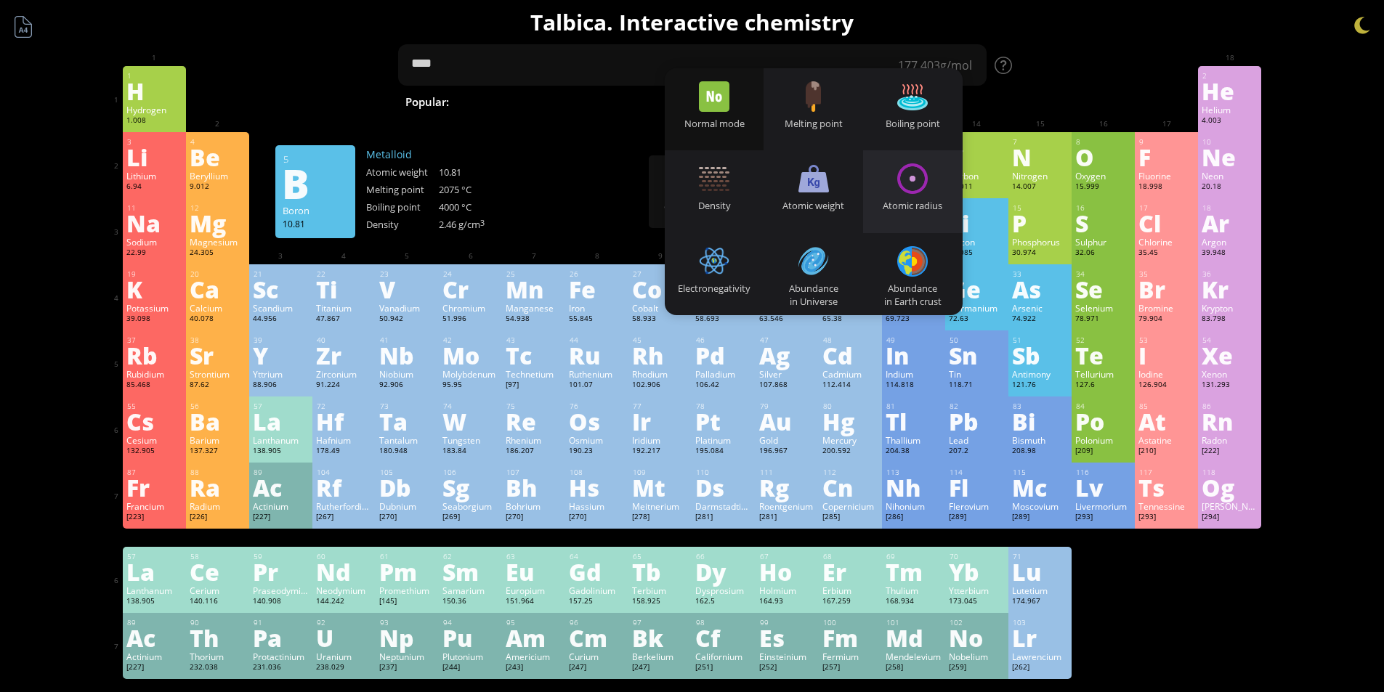
click at [928, 181] on div at bounding box center [912, 178] width 31 height 31
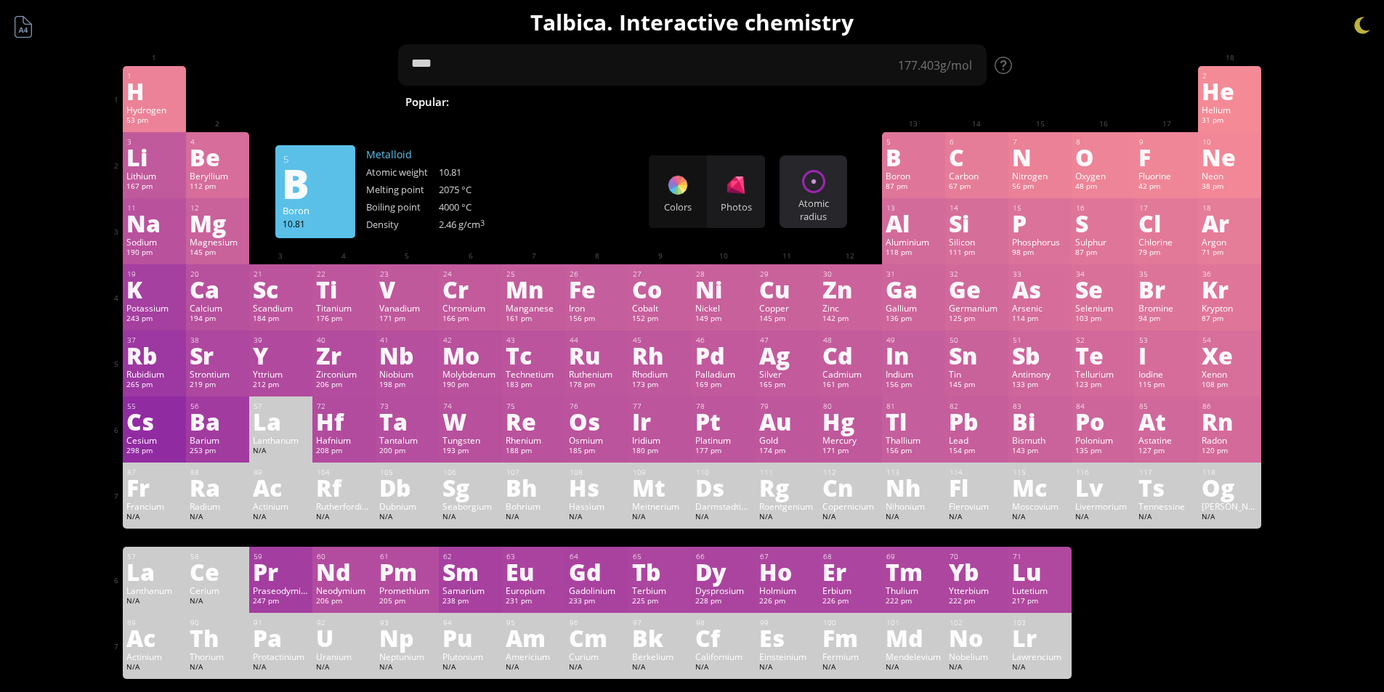
click at [831, 191] on div "Atomic radius Heatmaps Normal mode Melting point Boiling point Density Atomic w…" at bounding box center [814, 191] width 68 height 73
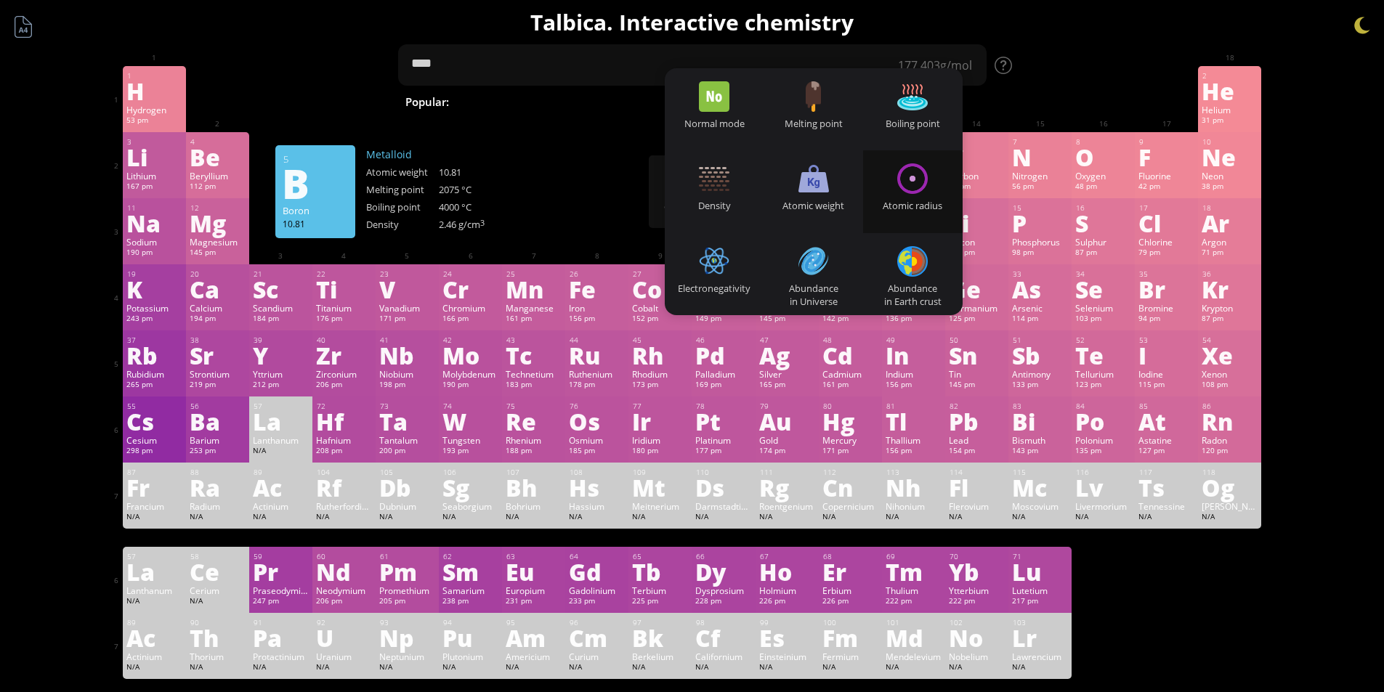
click at [898, 179] on div "Atomic radius" at bounding box center [913, 191] width 100 height 82
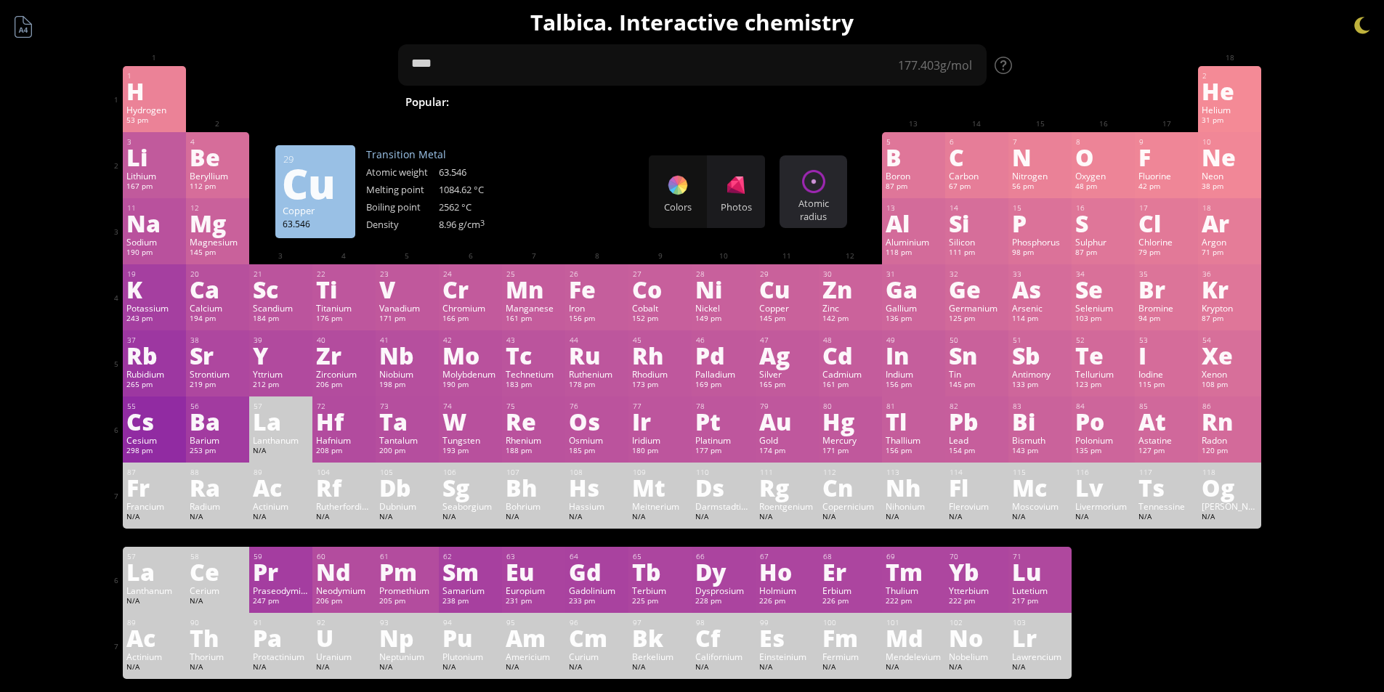
click at [824, 185] on div at bounding box center [813, 181] width 23 height 23
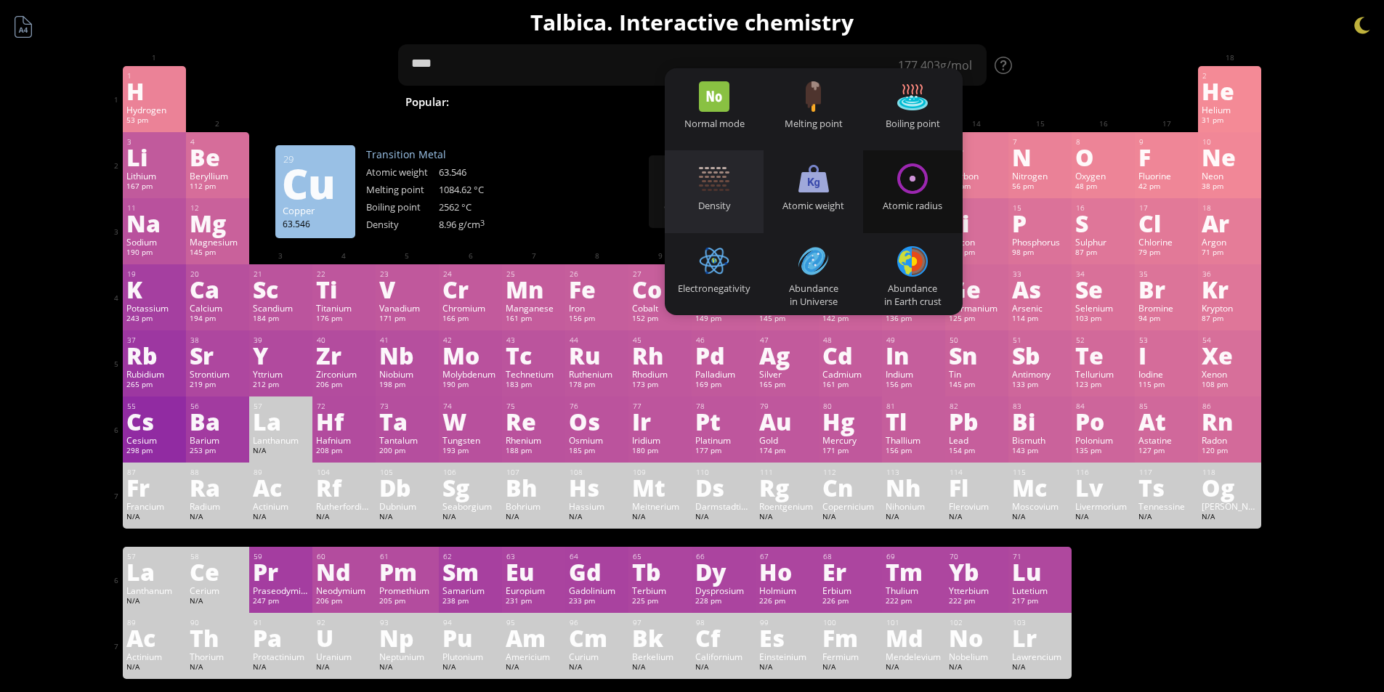
click at [743, 190] on div "Density" at bounding box center [715, 191] width 100 height 82
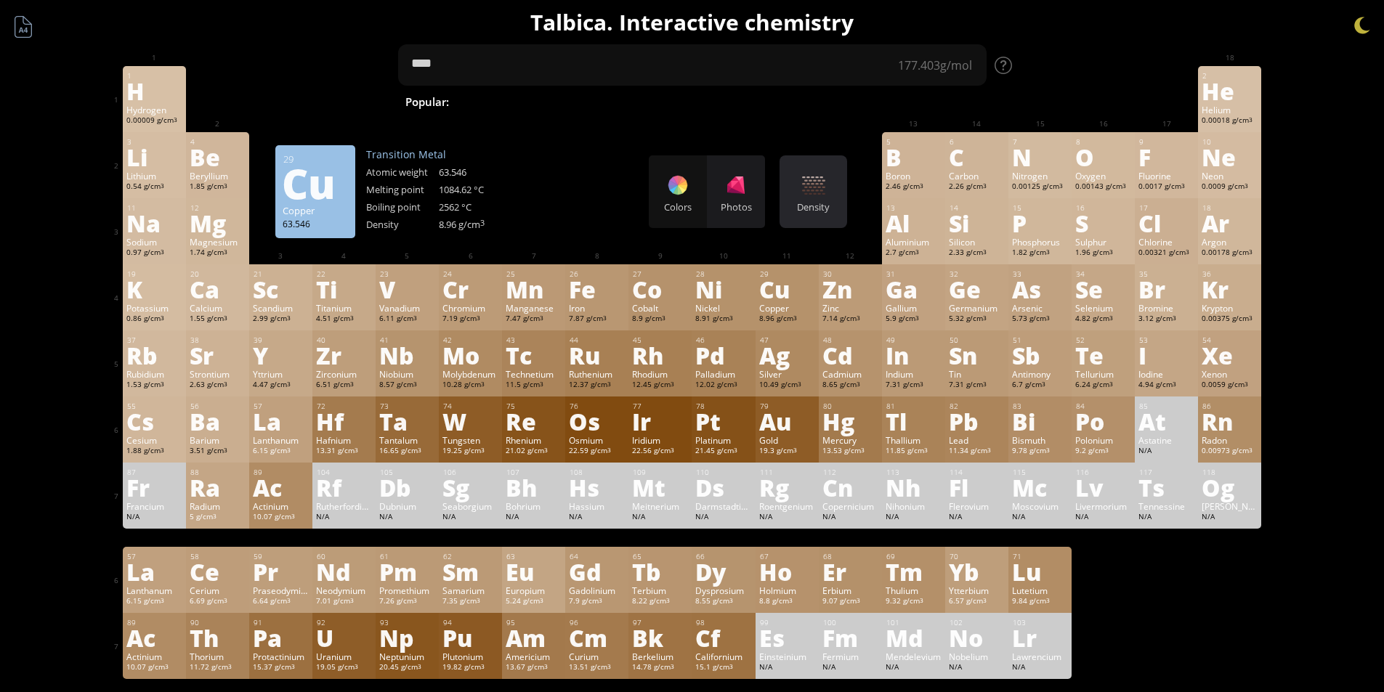
click at [824, 214] on div "Density Heatmaps Normal mode Melting point Boiling point Density Atomic weight …" at bounding box center [814, 191] width 68 height 73
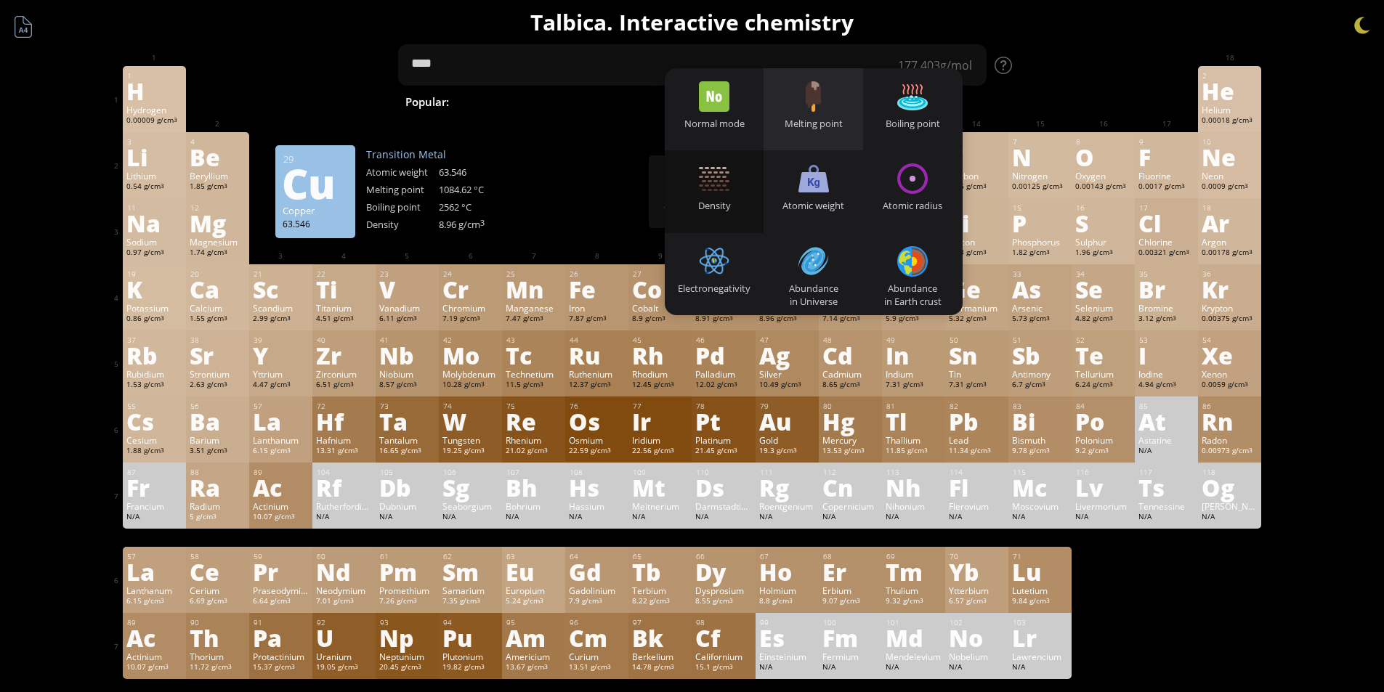
click at [809, 111] on div at bounding box center [814, 96] width 31 height 31
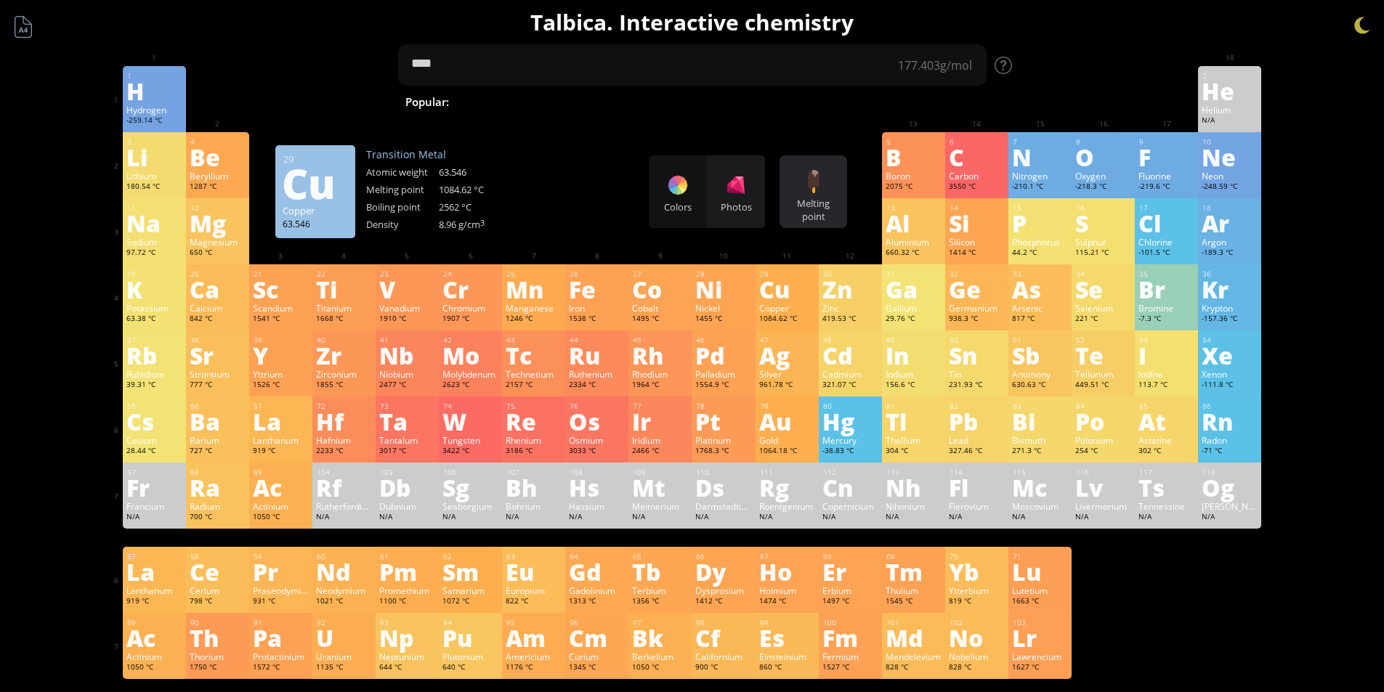
click at [813, 193] on div at bounding box center [813, 181] width 23 height 23
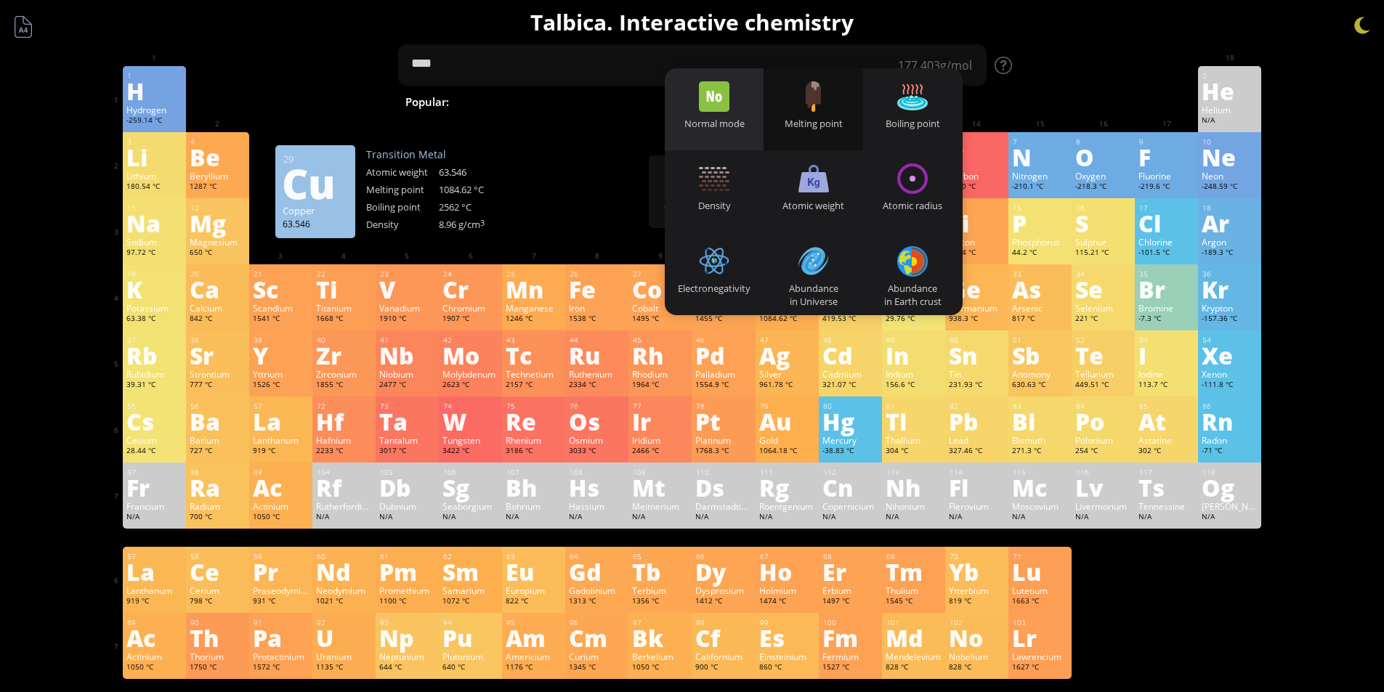
click at [711, 99] on div at bounding box center [714, 96] width 31 height 31
